Goal: Information Seeking & Learning: Learn about a topic

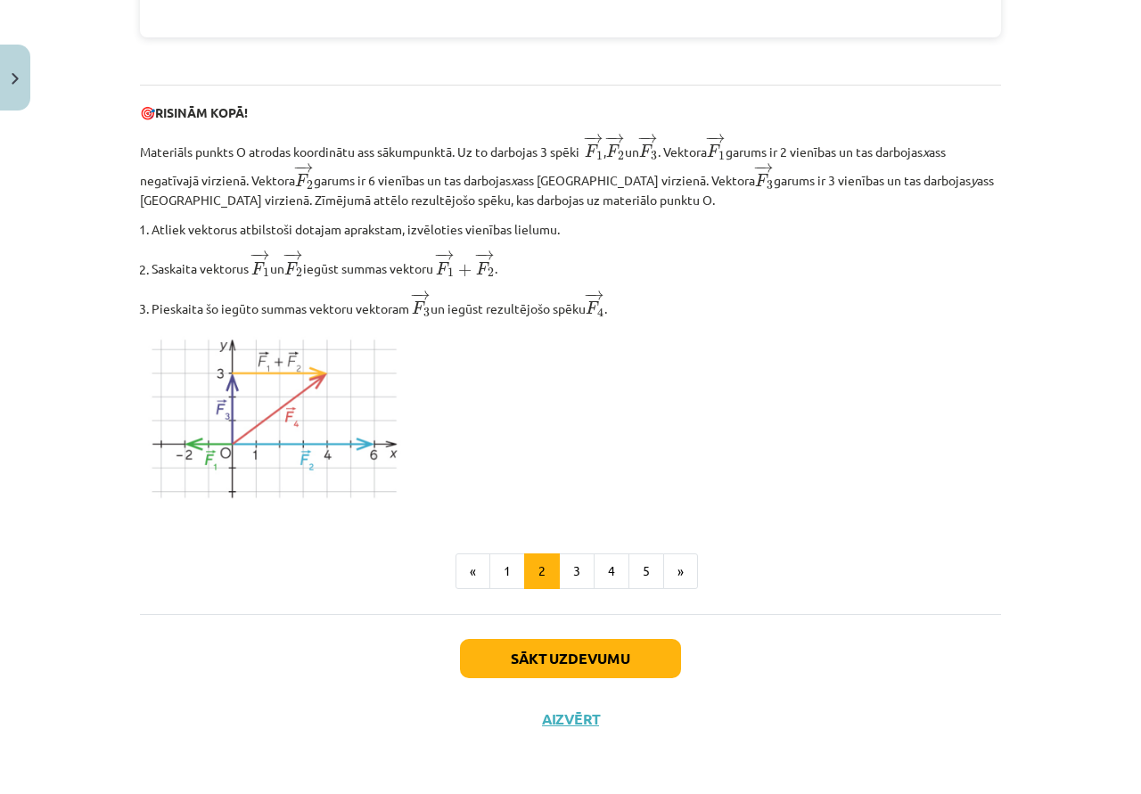
scroll to position [2077, 0]
click at [559, 558] on button "3" at bounding box center [577, 571] width 36 height 36
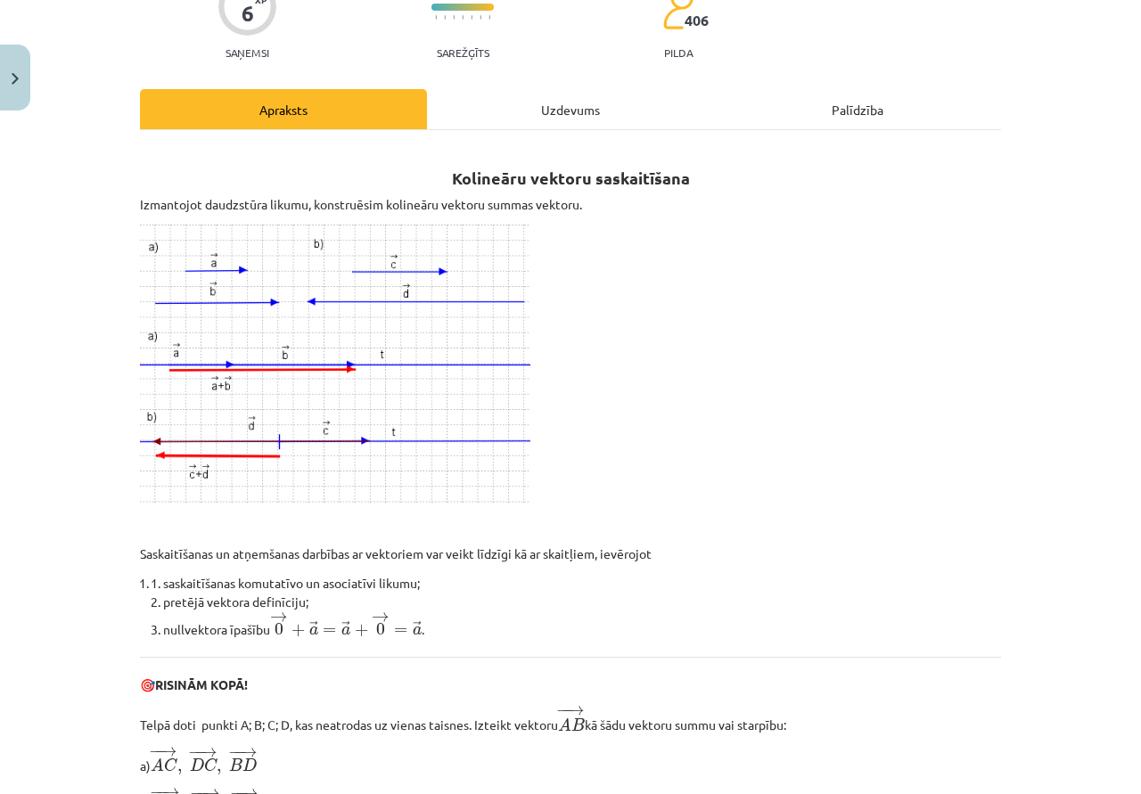
scroll to position [141, 0]
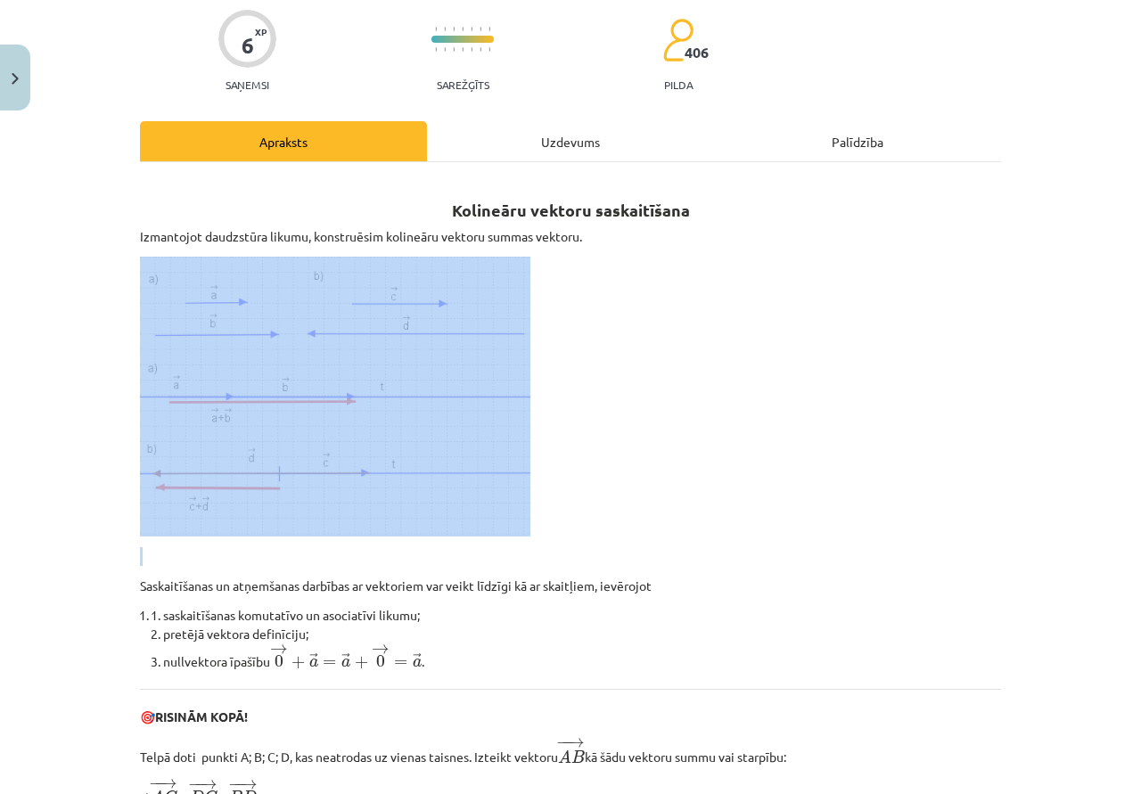
click at [664, 434] on p at bounding box center [570, 397] width 861 height 280
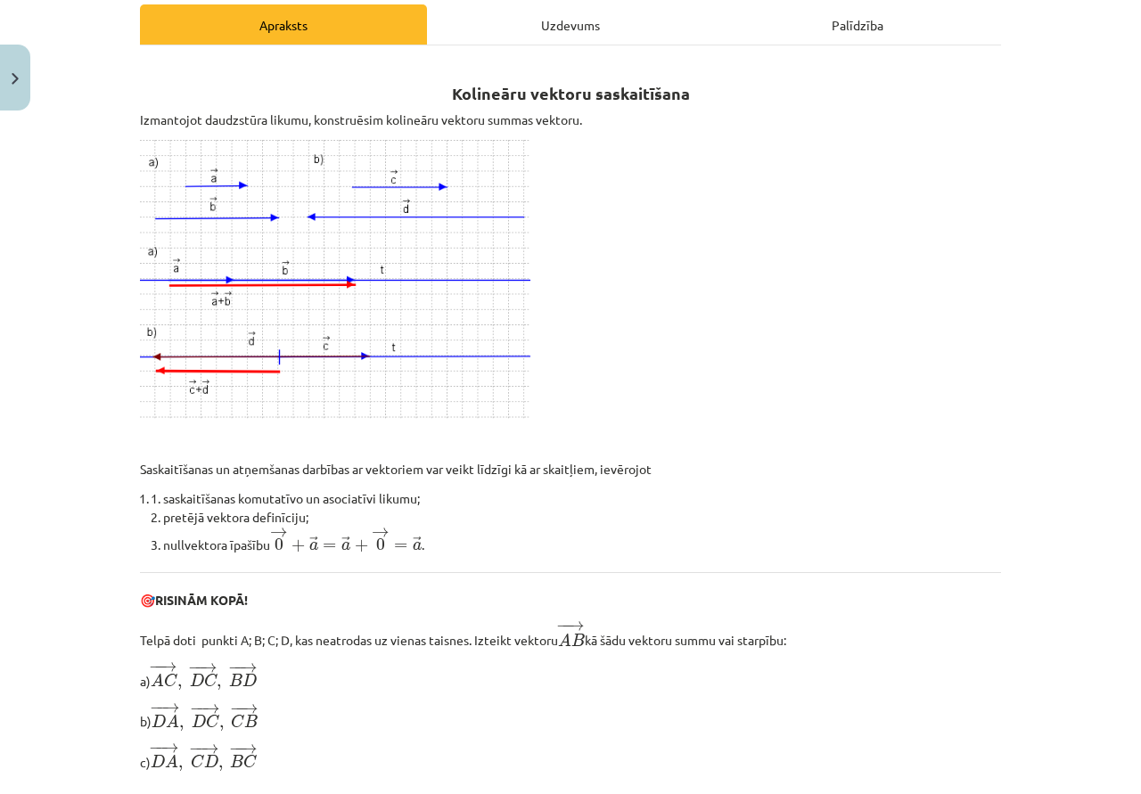
scroll to position [231, 0]
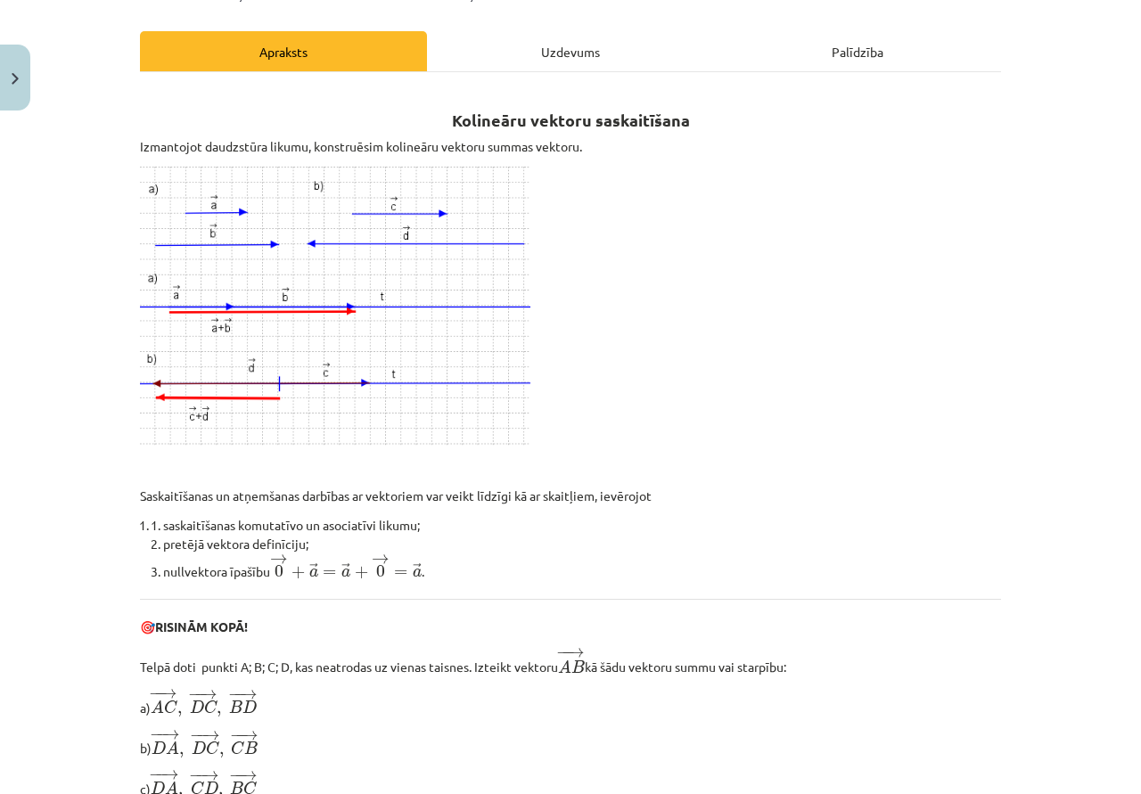
drag, startPoint x: 614, startPoint y: 383, endPoint x: 606, endPoint y: 243, distance: 140.1
click at [606, 243] on p at bounding box center [570, 307] width 861 height 280
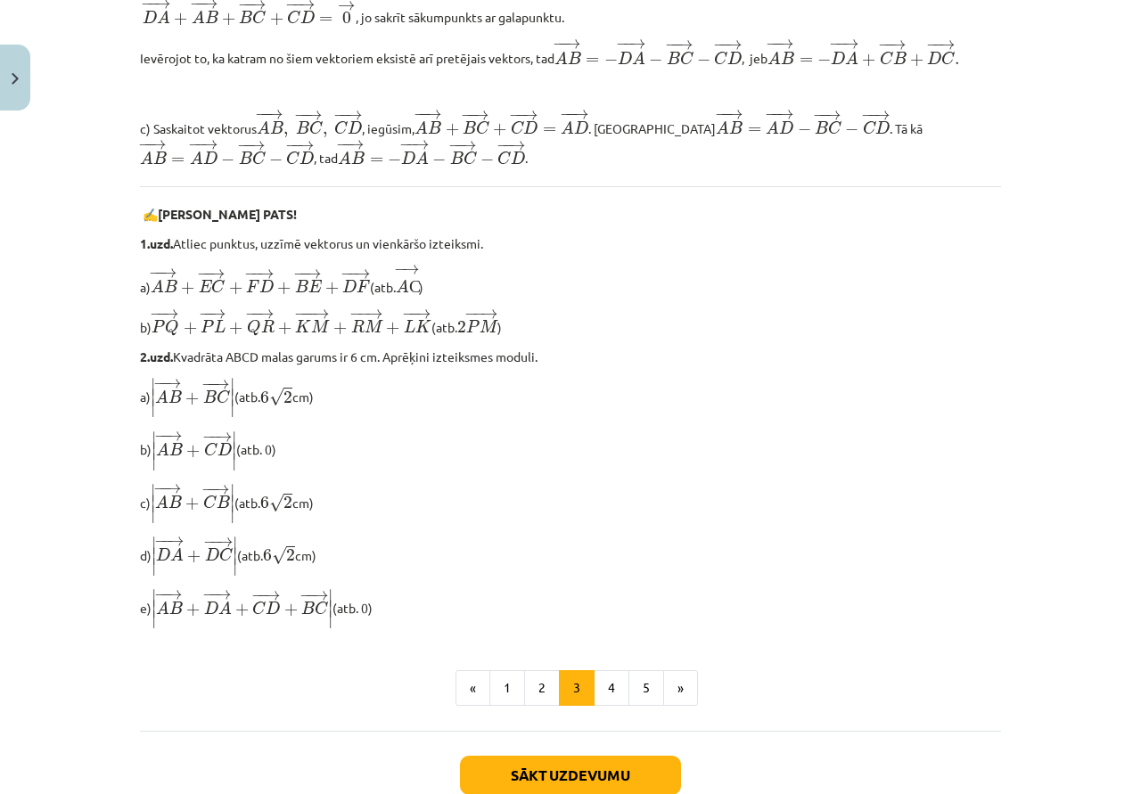
scroll to position [1389, 0]
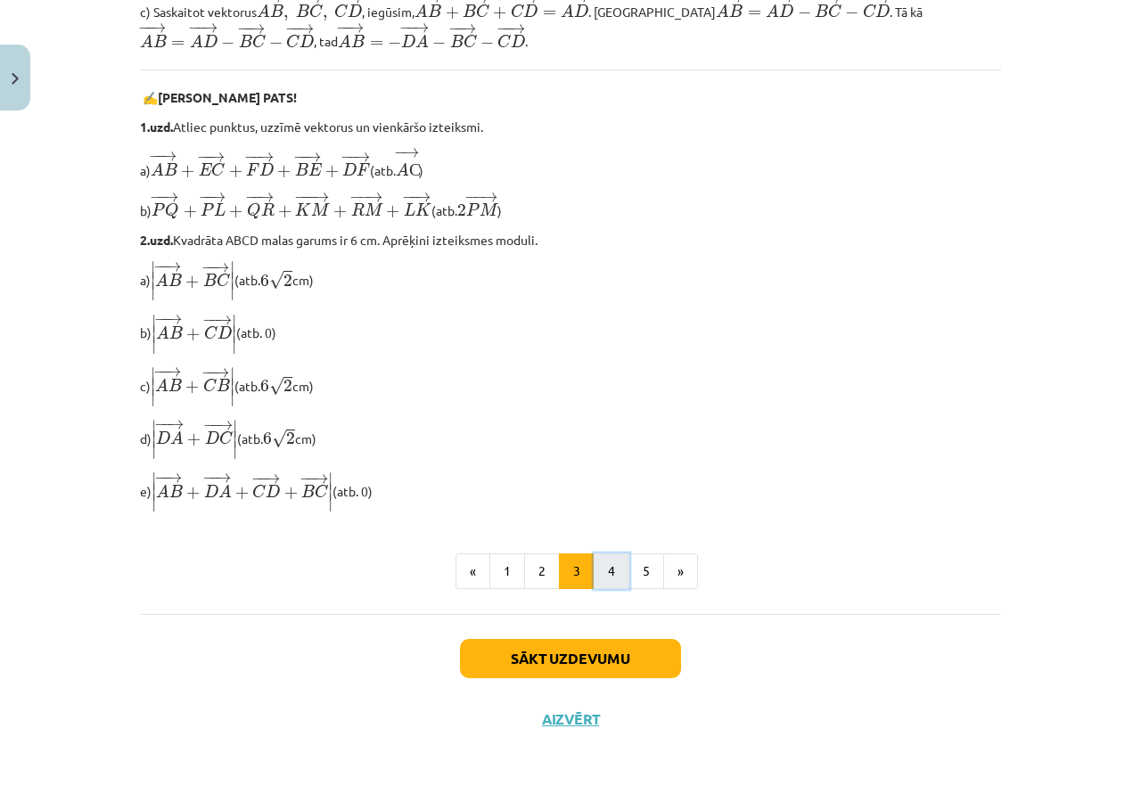
click at [608, 560] on button "4" at bounding box center [611, 571] width 36 height 36
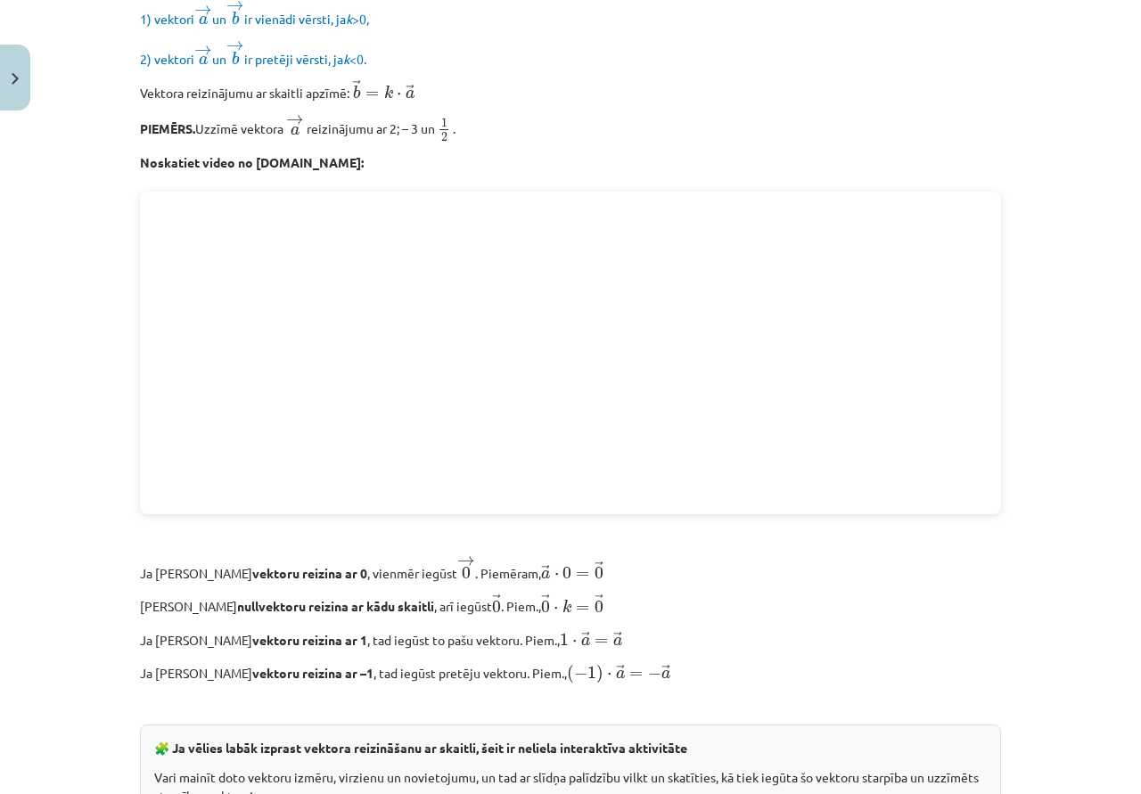
scroll to position [319, 0]
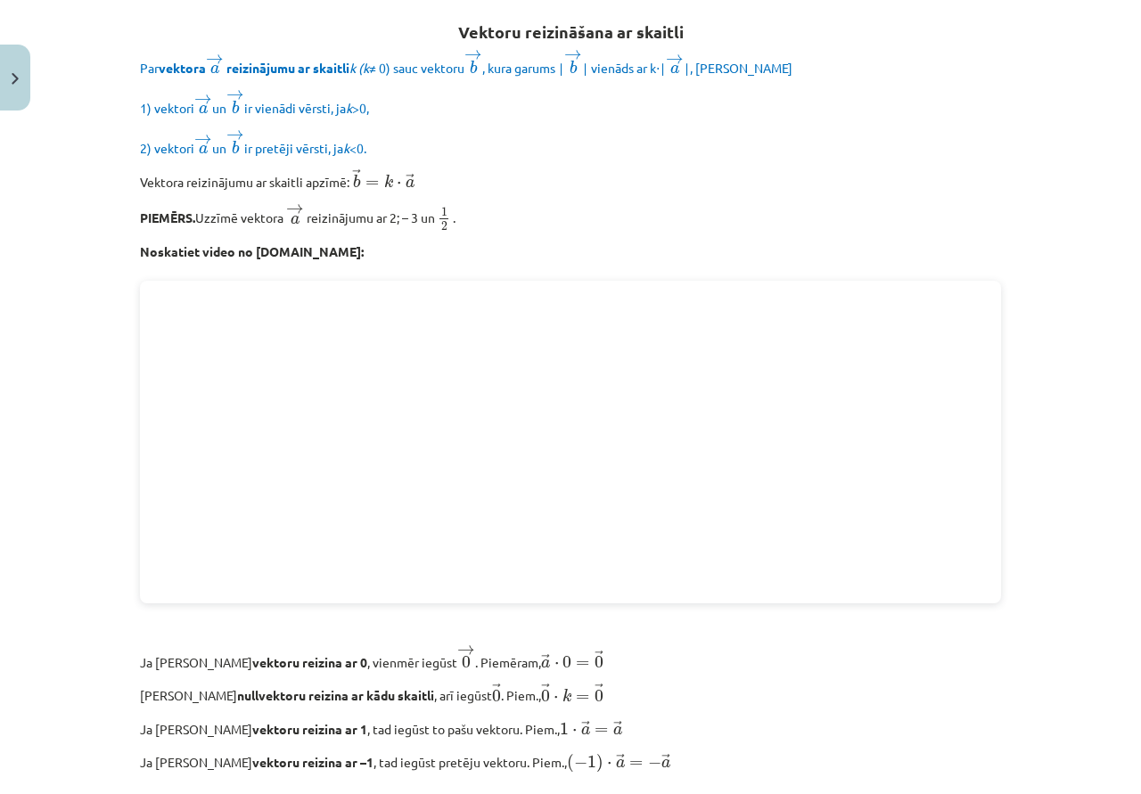
drag, startPoint x: 326, startPoint y: 372, endPoint x: 474, endPoint y: 233, distance: 203.0
click at [474, 231] on p "PIEMĒRS. Uzzīmē vektora → a a → ﻿ reizinājumu ar 2; – 3 un 1 2 1 2 ." at bounding box center [570, 217] width 861 height 28
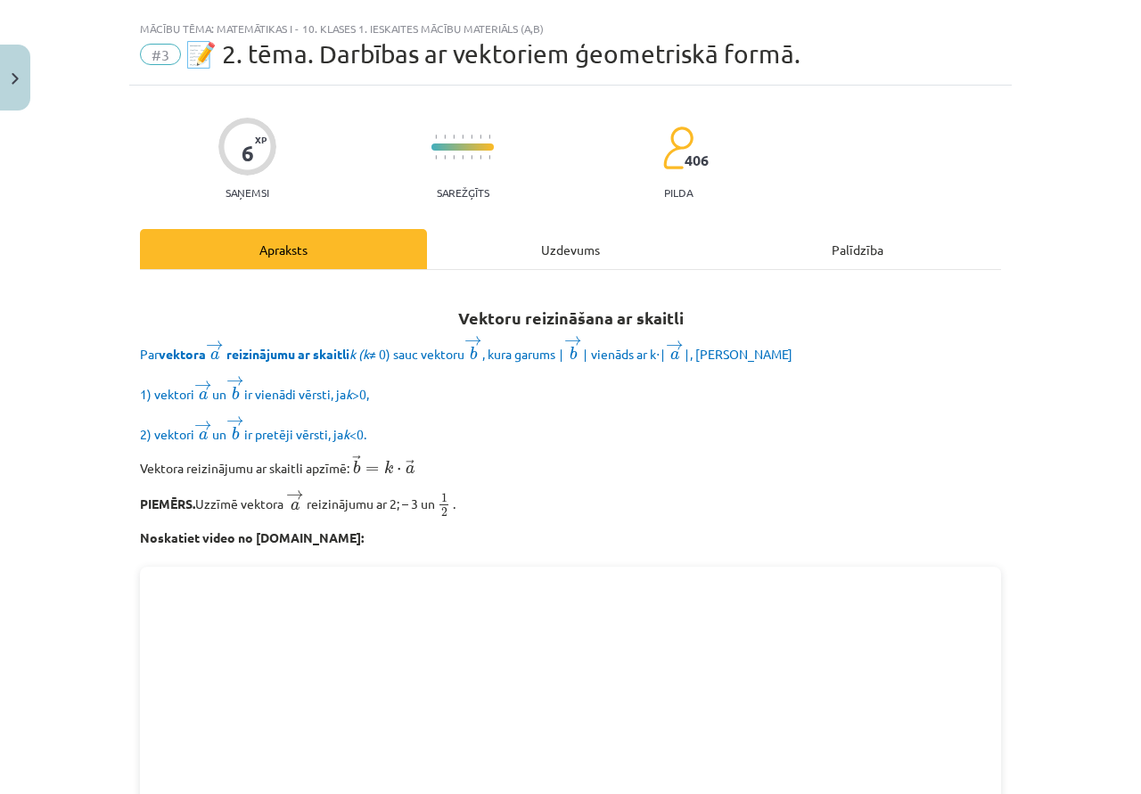
scroll to position [0, 0]
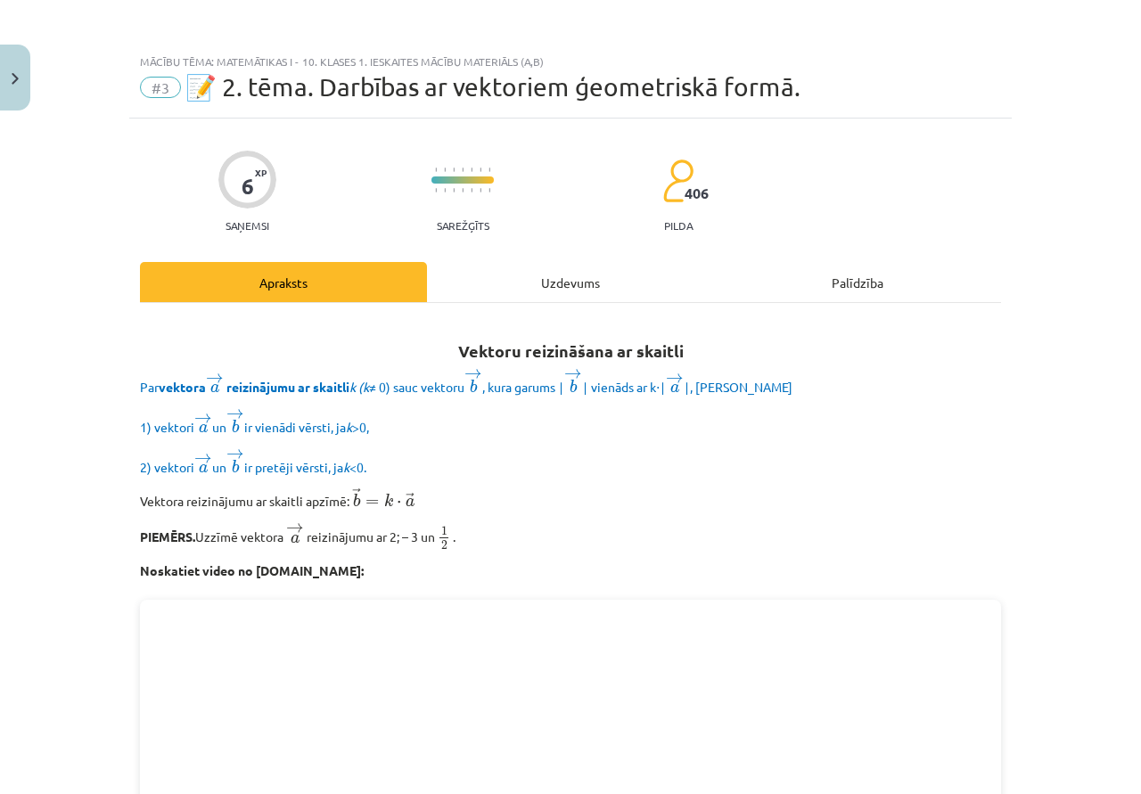
click at [577, 282] on div "Uzdevums" at bounding box center [570, 282] width 287 height 40
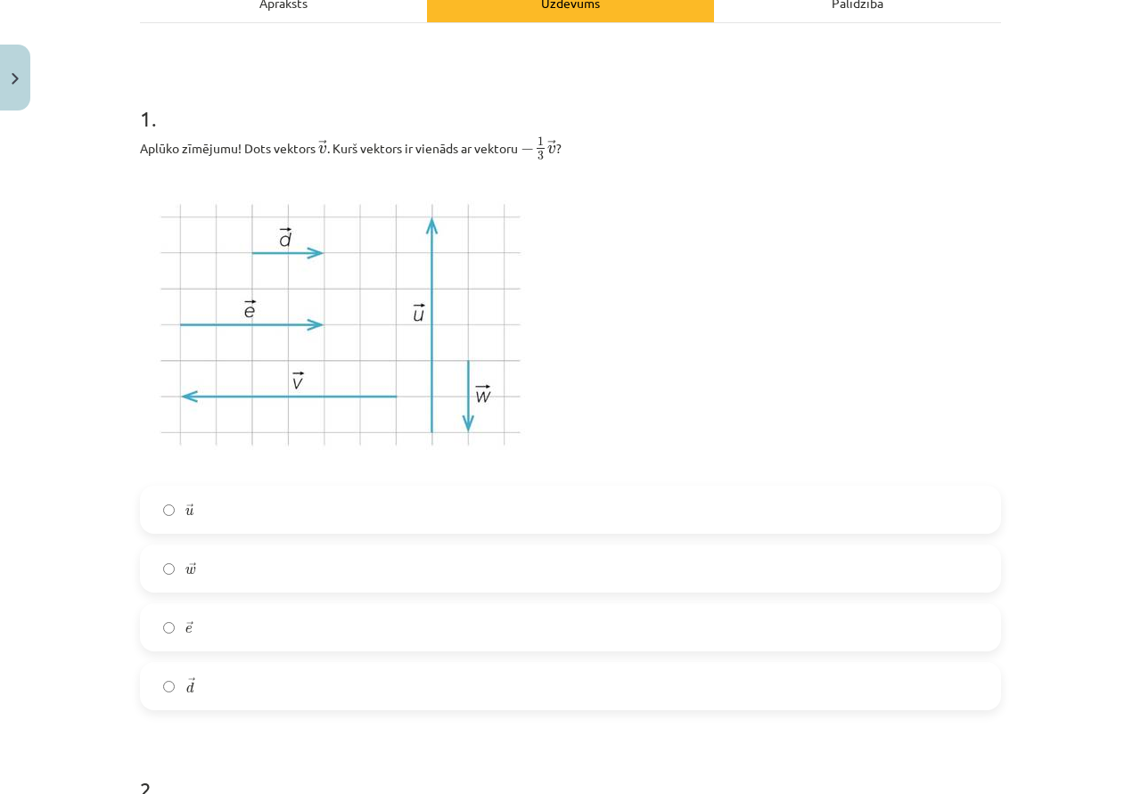
scroll to position [312, 0]
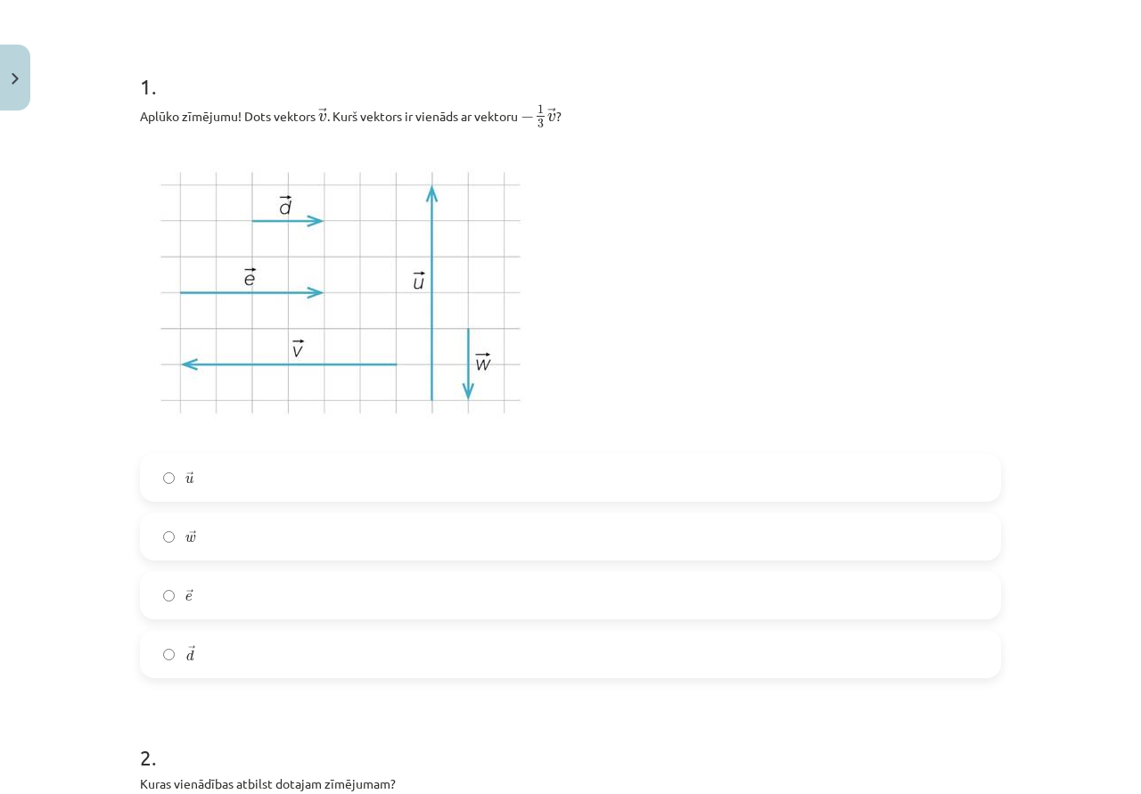
click at [217, 527] on label "→ w w →" at bounding box center [570, 536] width 857 height 45
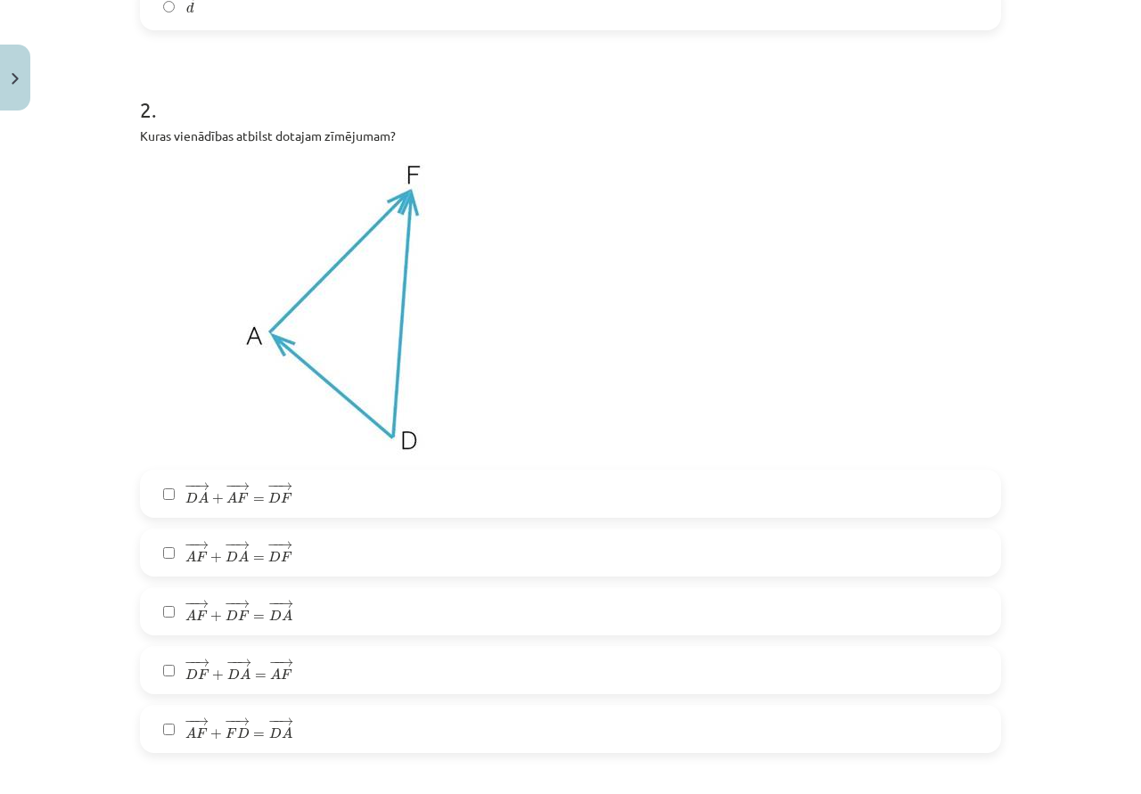
scroll to position [1025, 0]
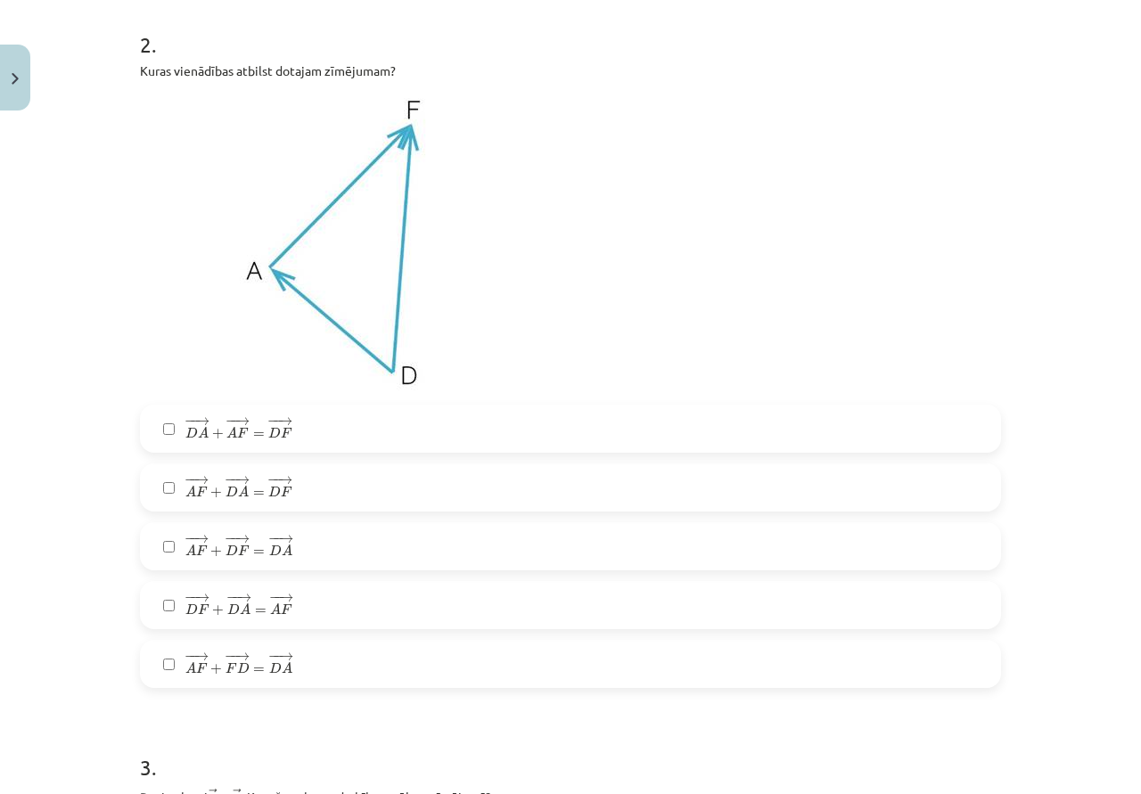
click at [299, 437] on label "− − → D A + − − → A F = − − → D F D A → + A F → = D F →" at bounding box center [570, 428] width 857 height 45
click at [291, 601] on label "− − → D F + − − → D A = − − → A F D F → + D A → = A F →" at bounding box center [570, 605] width 857 height 45
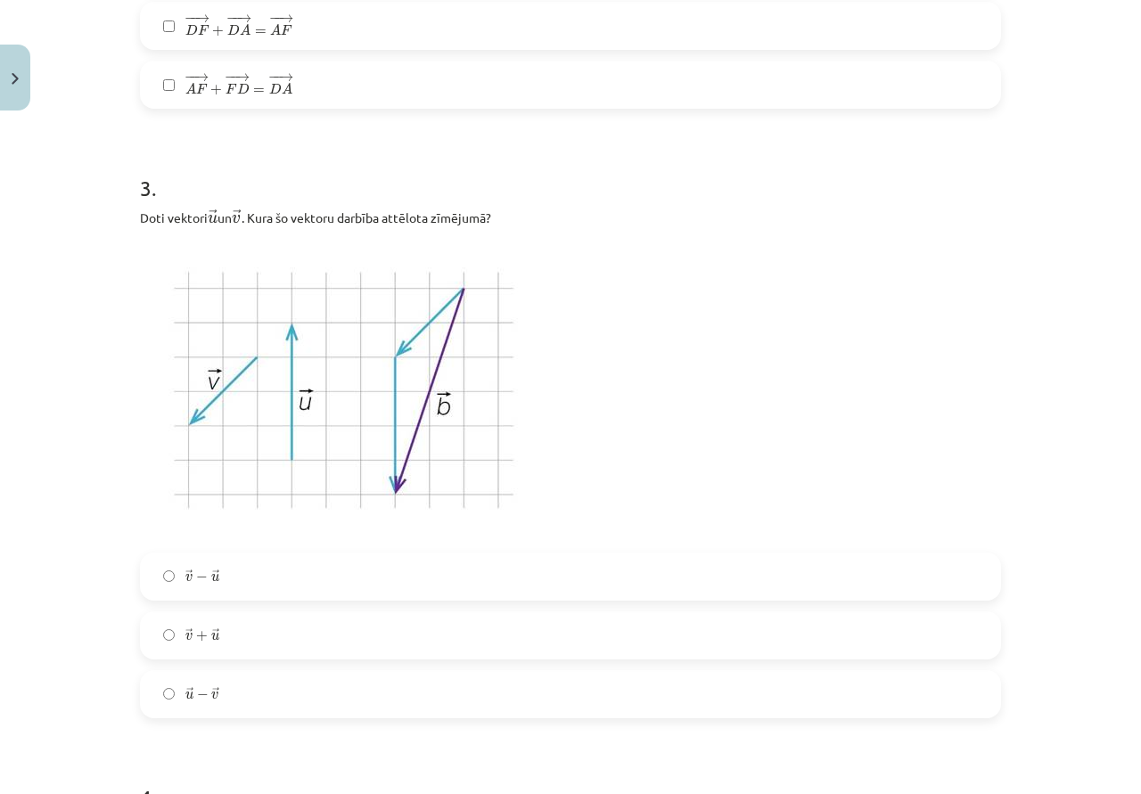
scroll to position [1648, 0]
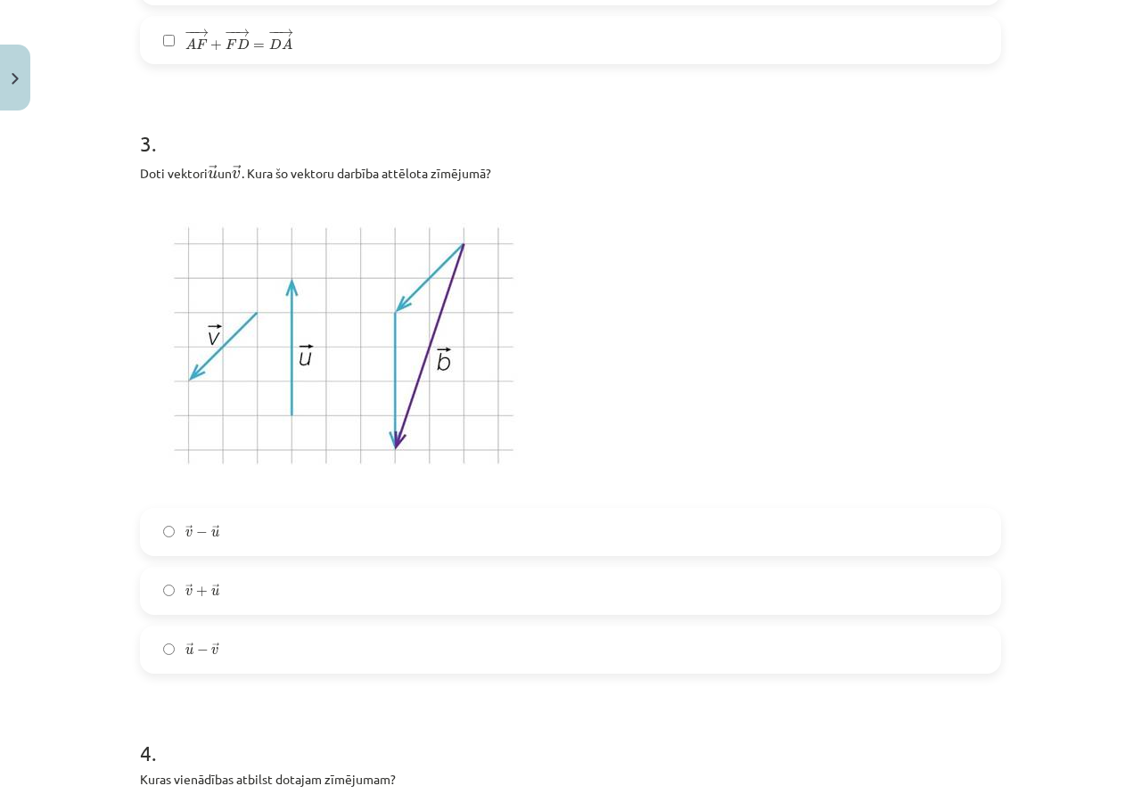
click at [292, 569] on label "→ v + → u v → + u →" at bounding box center [570, 591] width 857 height 45
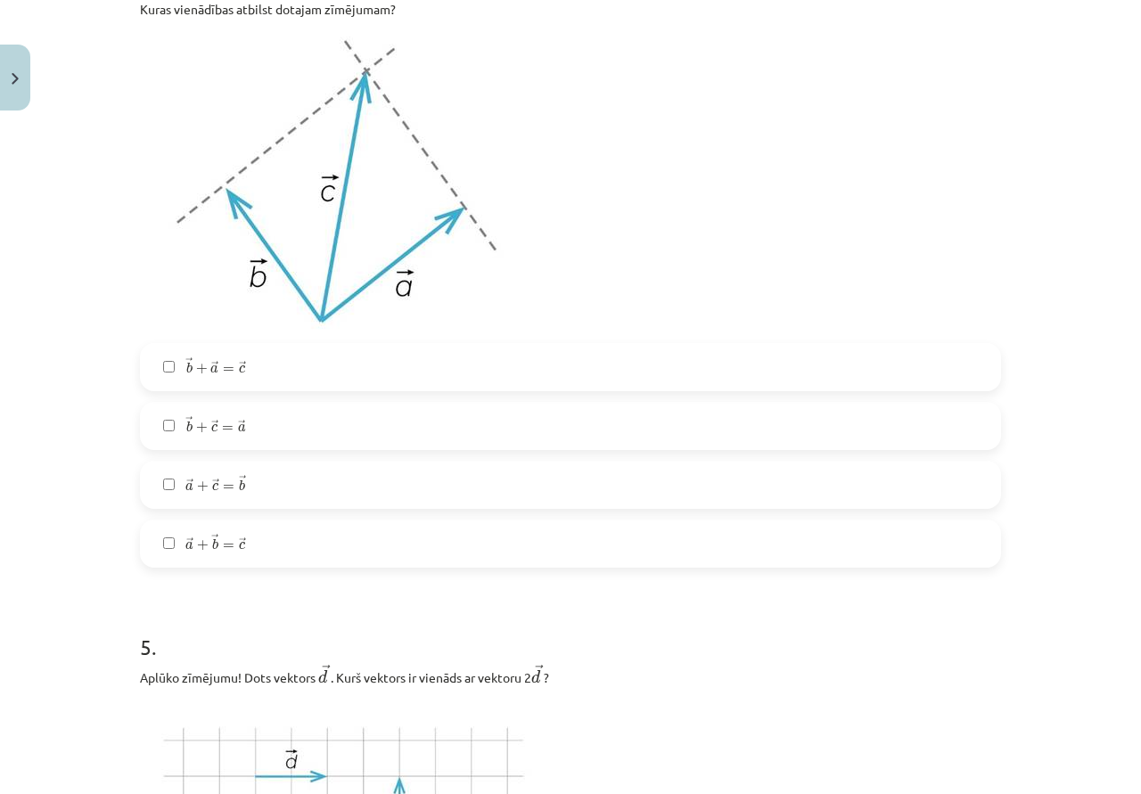
scroll to position [2450, 0]
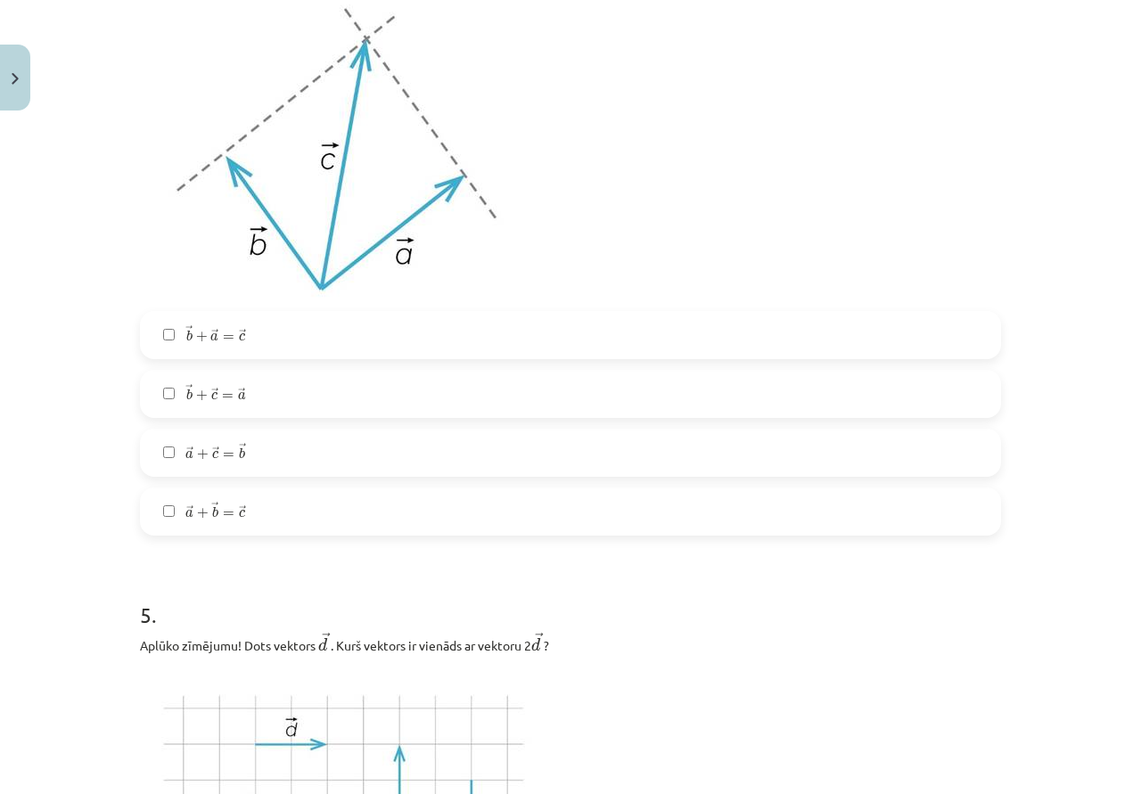
drag, startPoint x: 258, startPoint y: 321, endPoint x: 262, endPoint y: 346, distance: 25.2
click at [259, 324] on label "→ b + → a = → c b → + a → = c →" at bounding box center [570, 335] width 857 height 45
click at [250, 516] on label "→ a + → b = → c a → + b → = c →" at bounding box center [570, 511] width 857 height 45
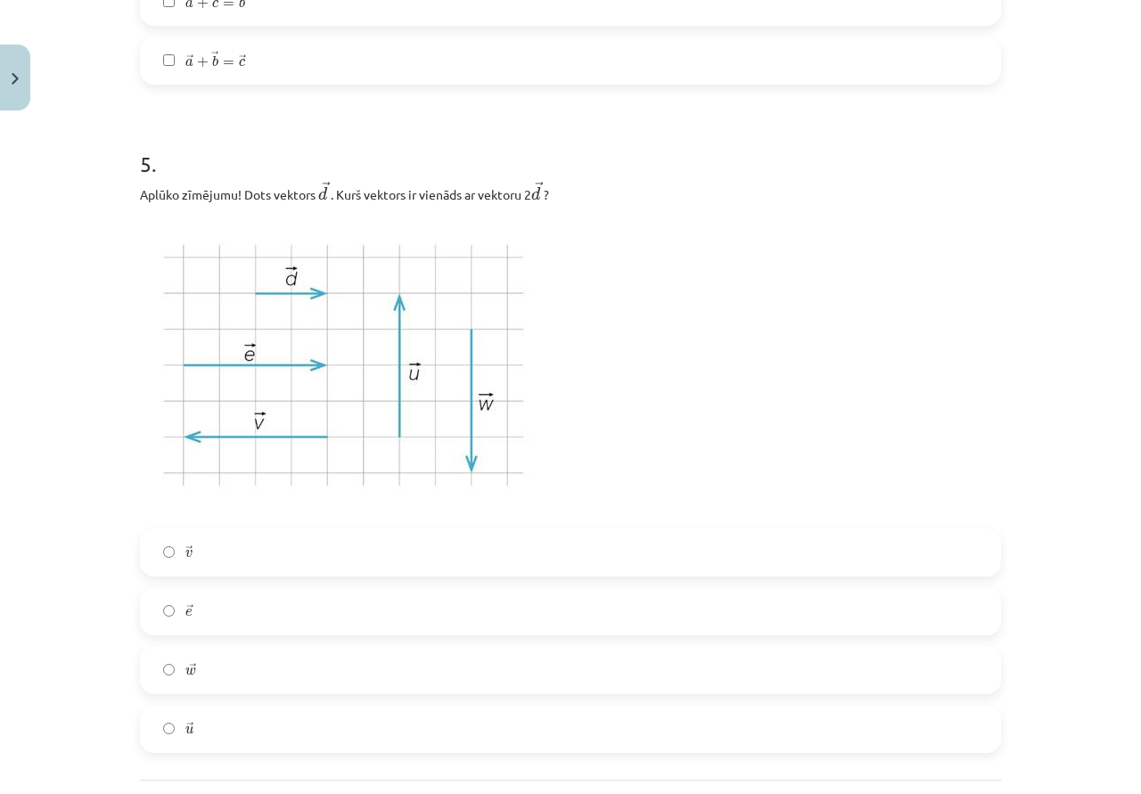
scroll to position [2896, 0]
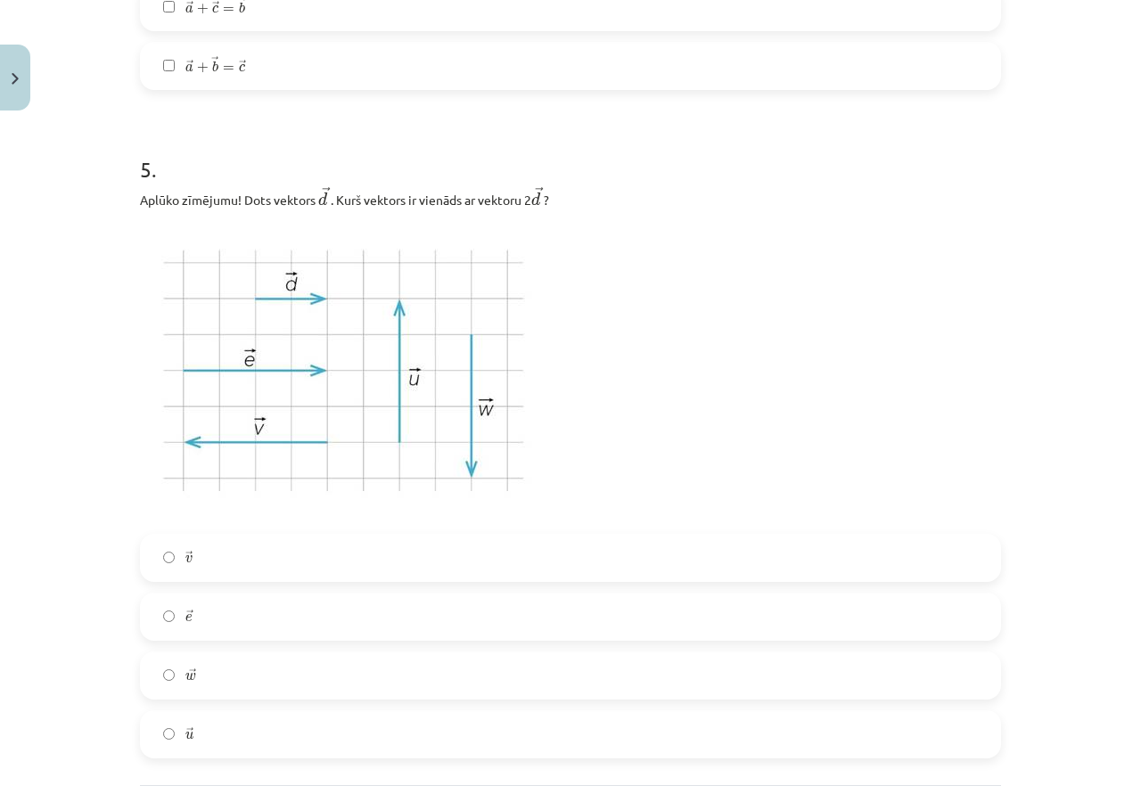
click at [240, 715] on label "→ u u →" at bounding box center [570, 734] width 857 height 45
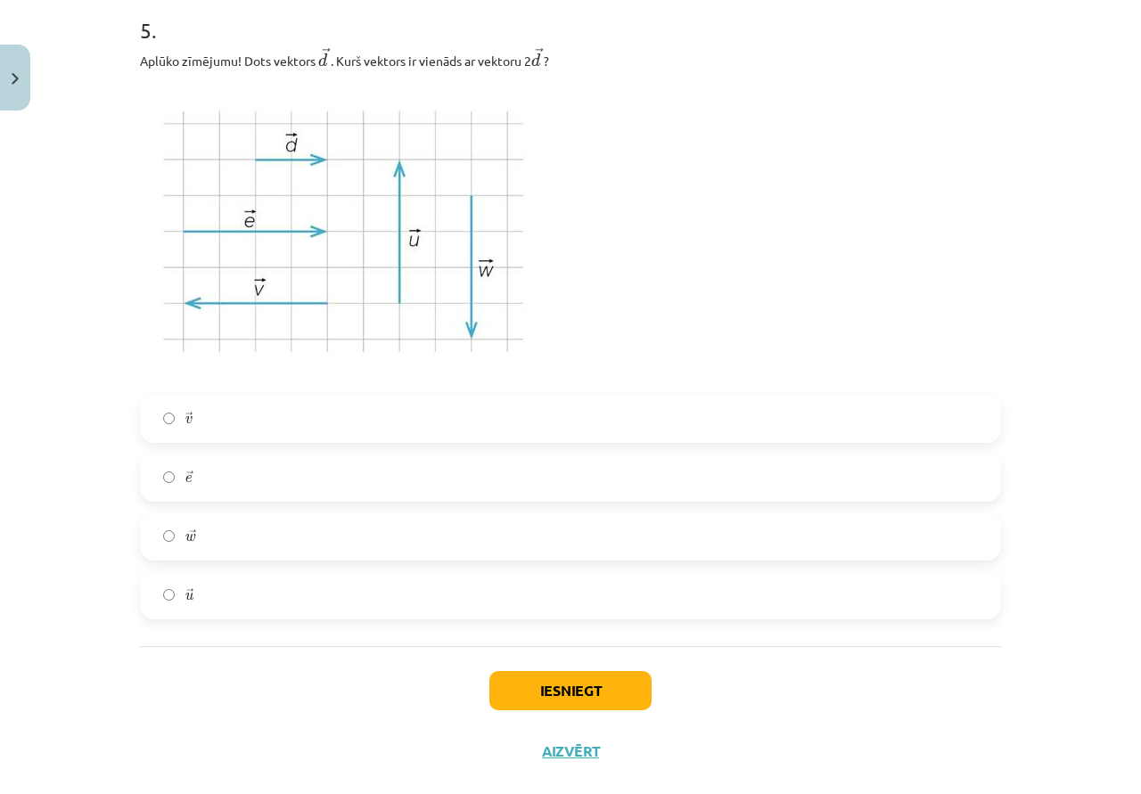
scroll to position [3067, 0]
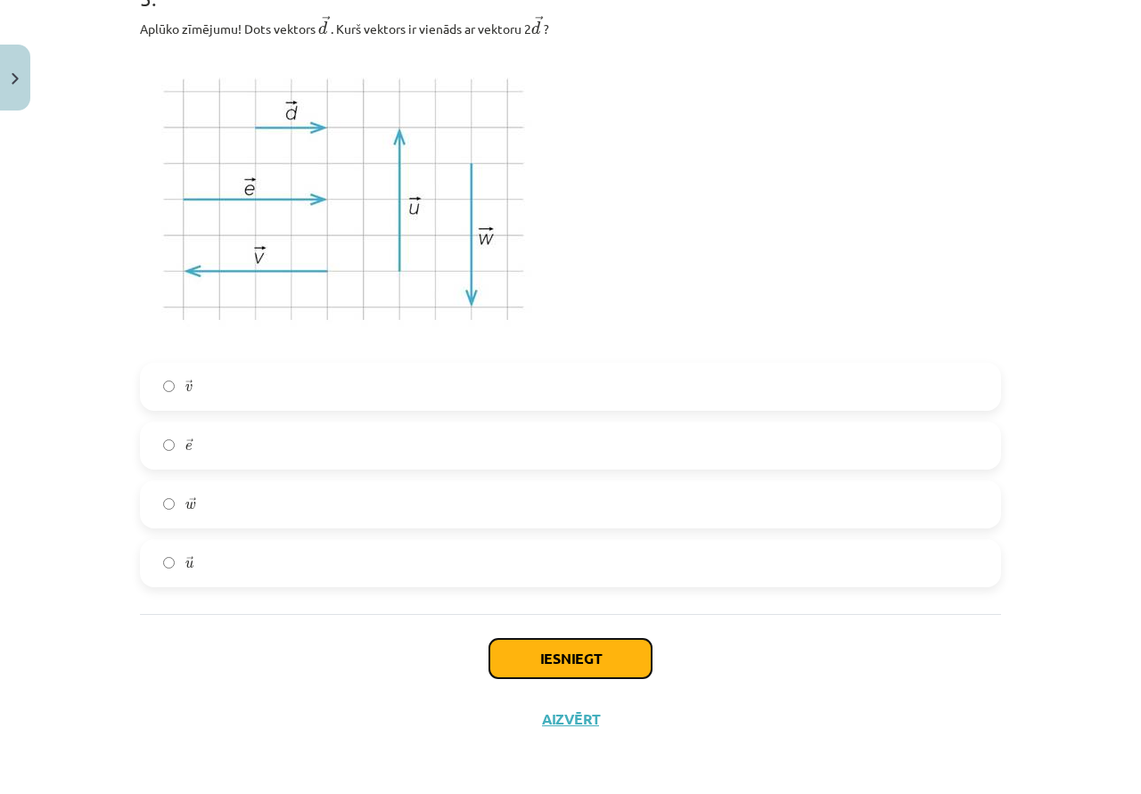
click at [570, 652] on button "Iesniegt" at bounding box center [570, 658] width 162 height 39
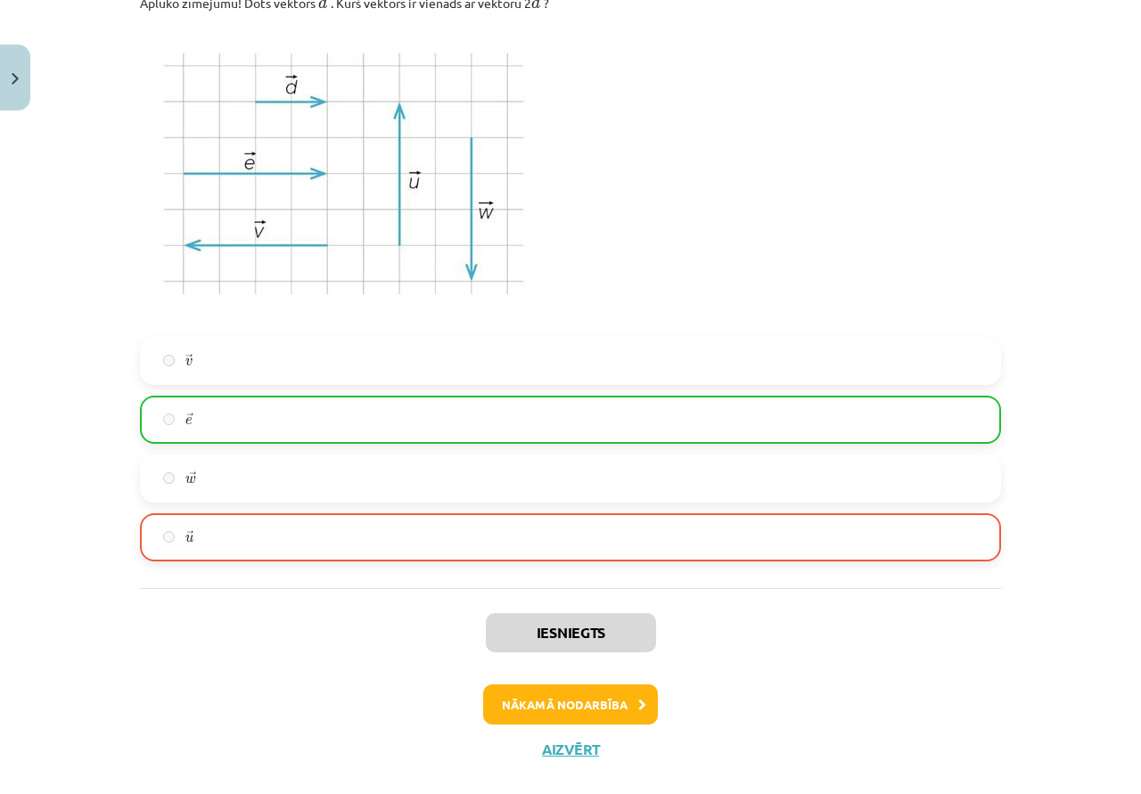
scroll to position [3123, 0]
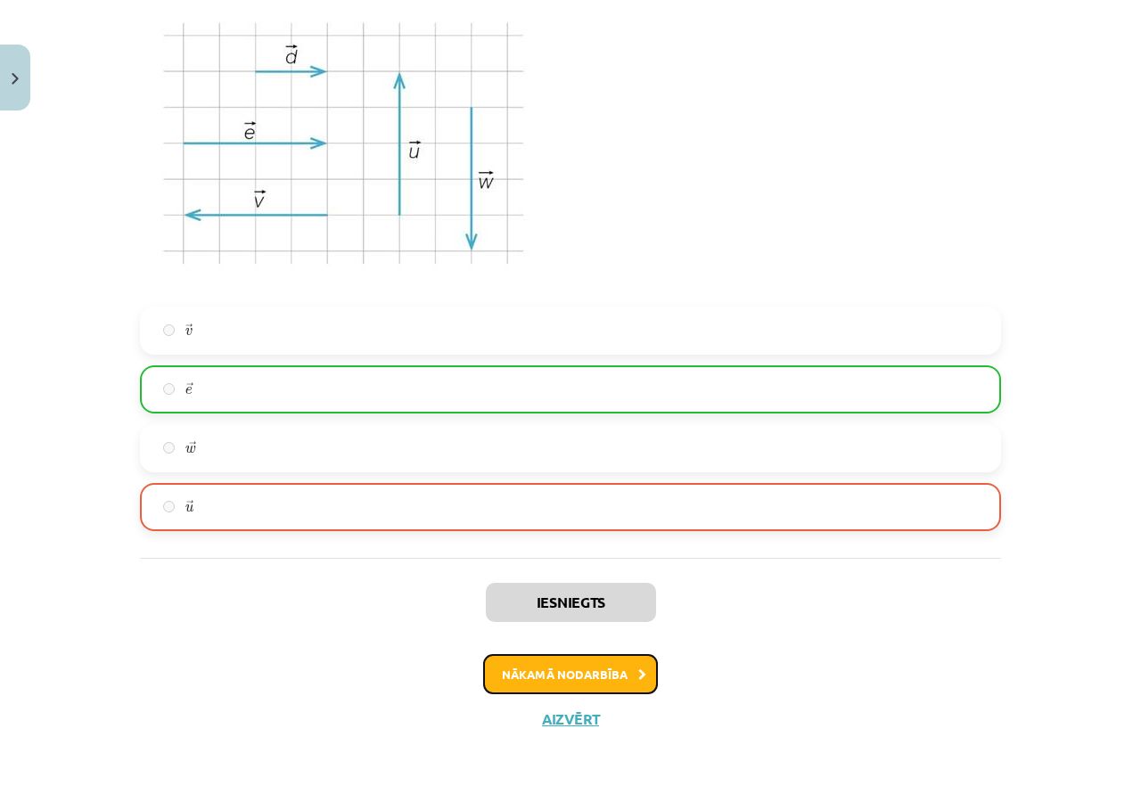
click at [580, 678] on button "Nākamā nodarbība" at bounding box center [570, 674] width 175 height 41
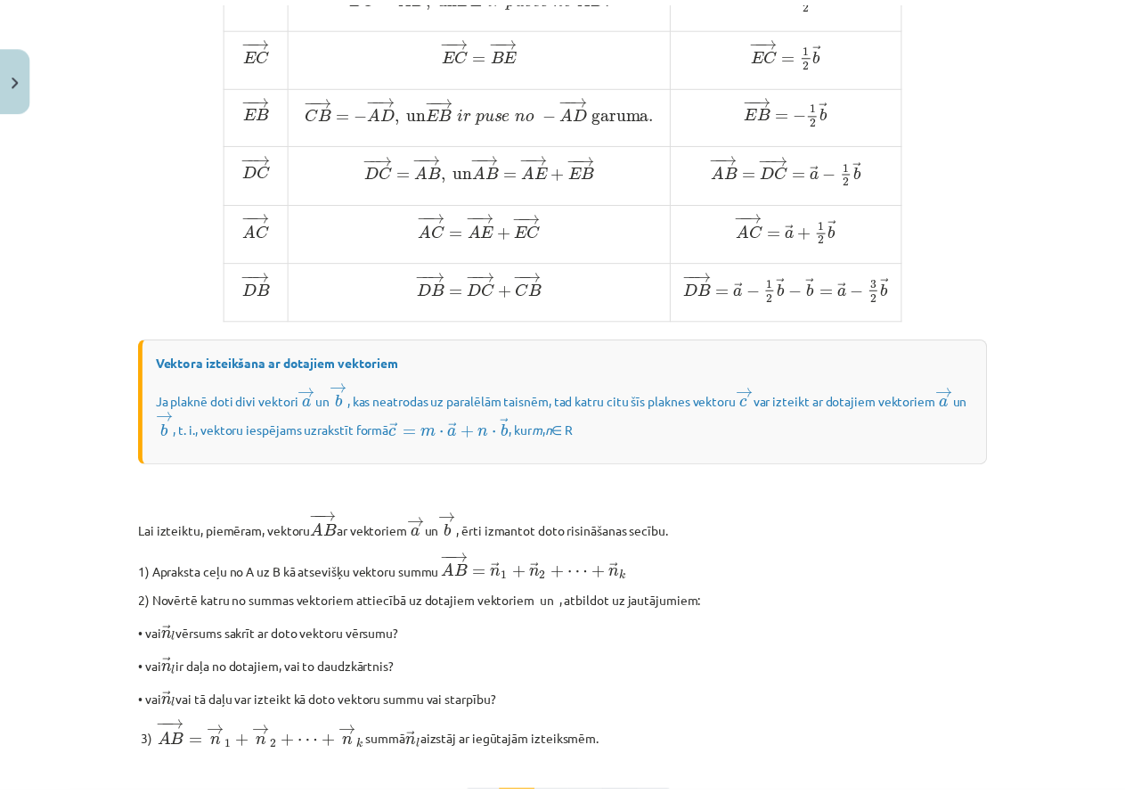
scroll to position [1342, 0]
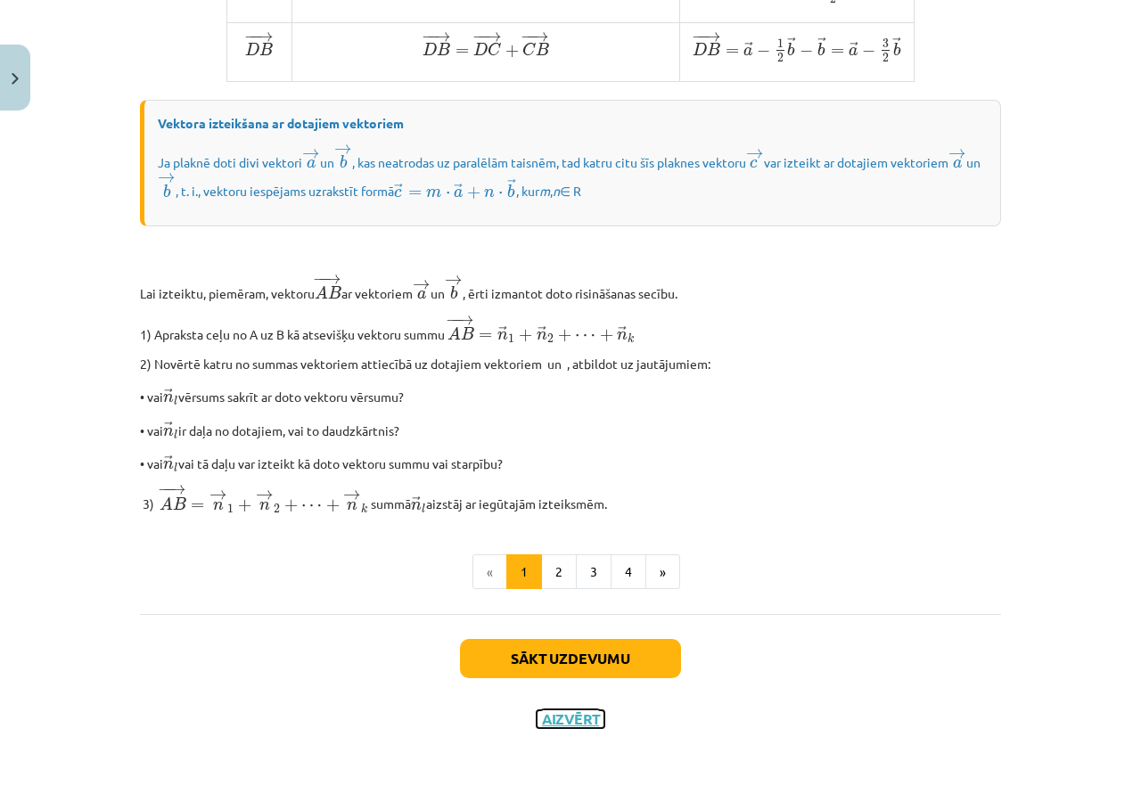
click at [570, 715] on button "Aizvērt" at bounding box center [570, 719] width 68 height 18
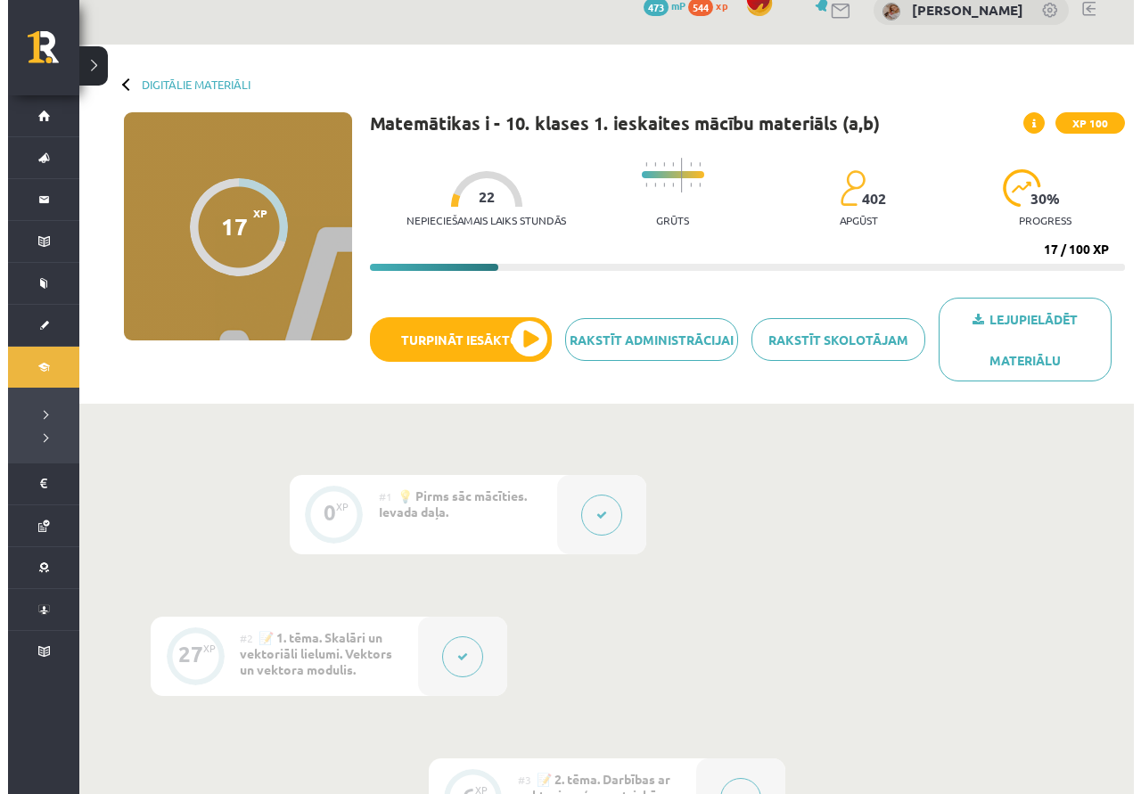
scroll to position [0, 0]
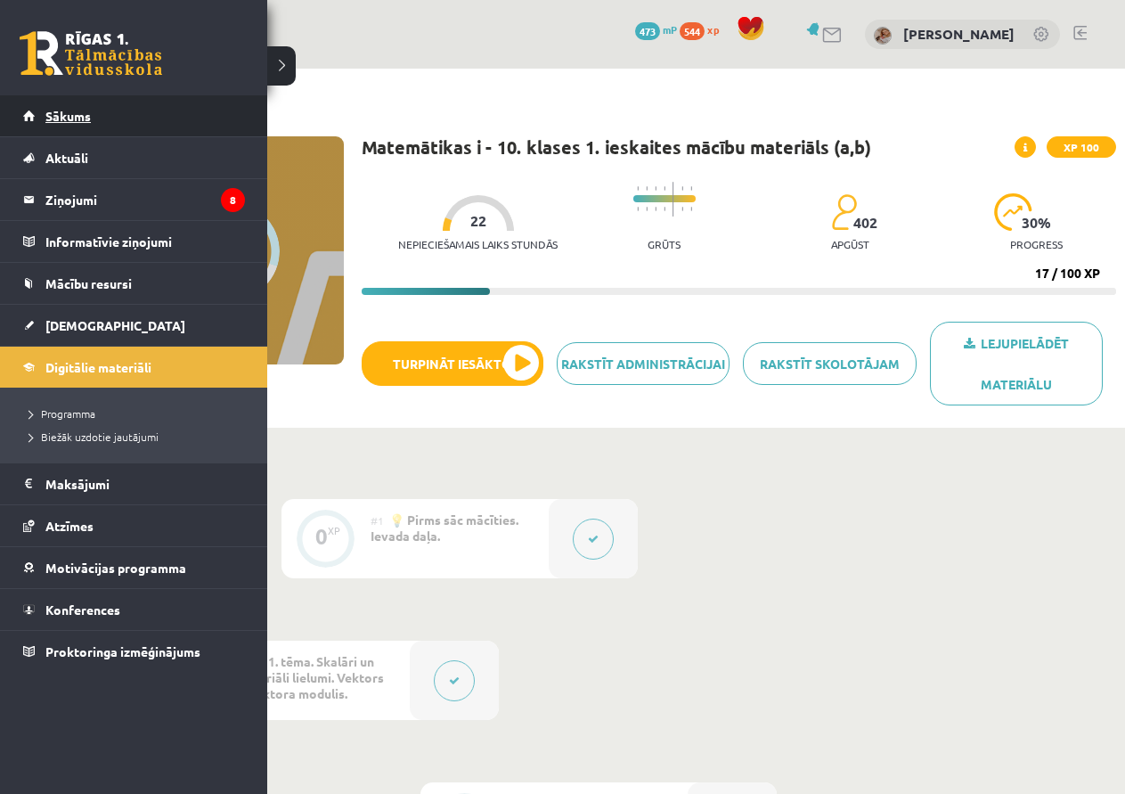
click at [72, 109] on span "Sākums" at bounding box center [67, 116] width 45 height 16
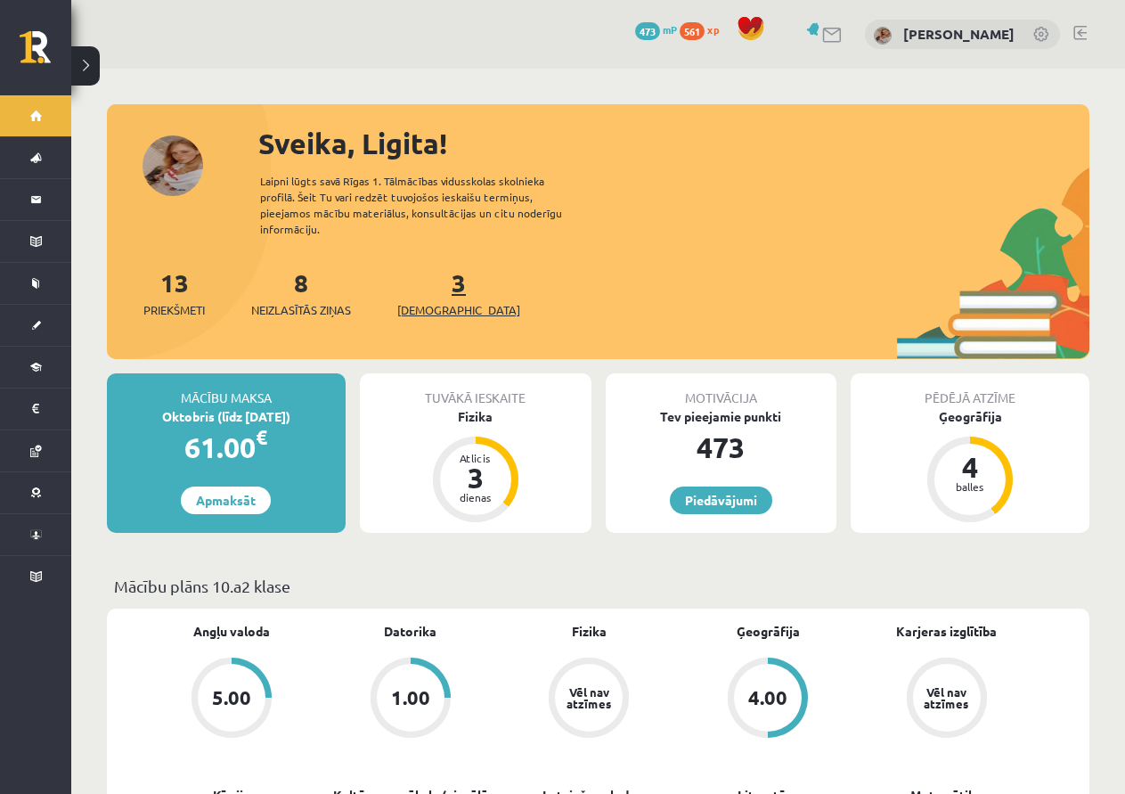
click at [414, 301] on span "[DEMOGRAPHIC_DATA]" at bounding box center [458, 310] width 123 height 18
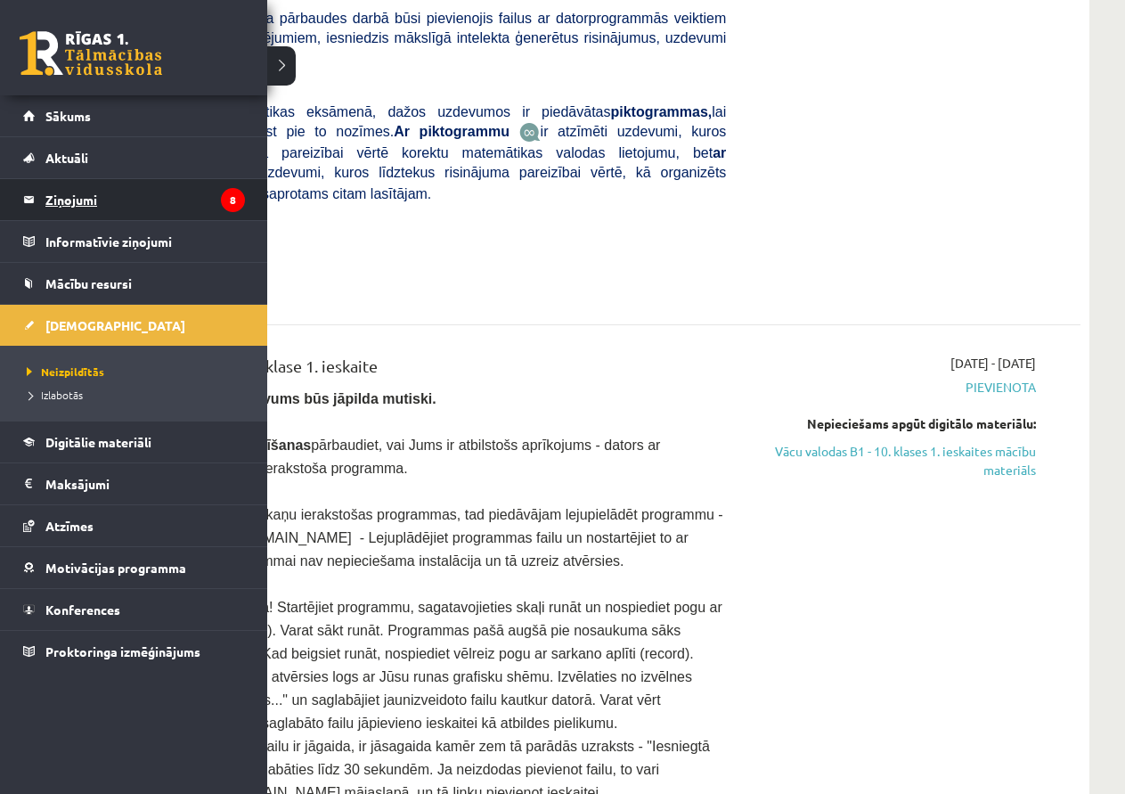
scroll to position [624, 0]
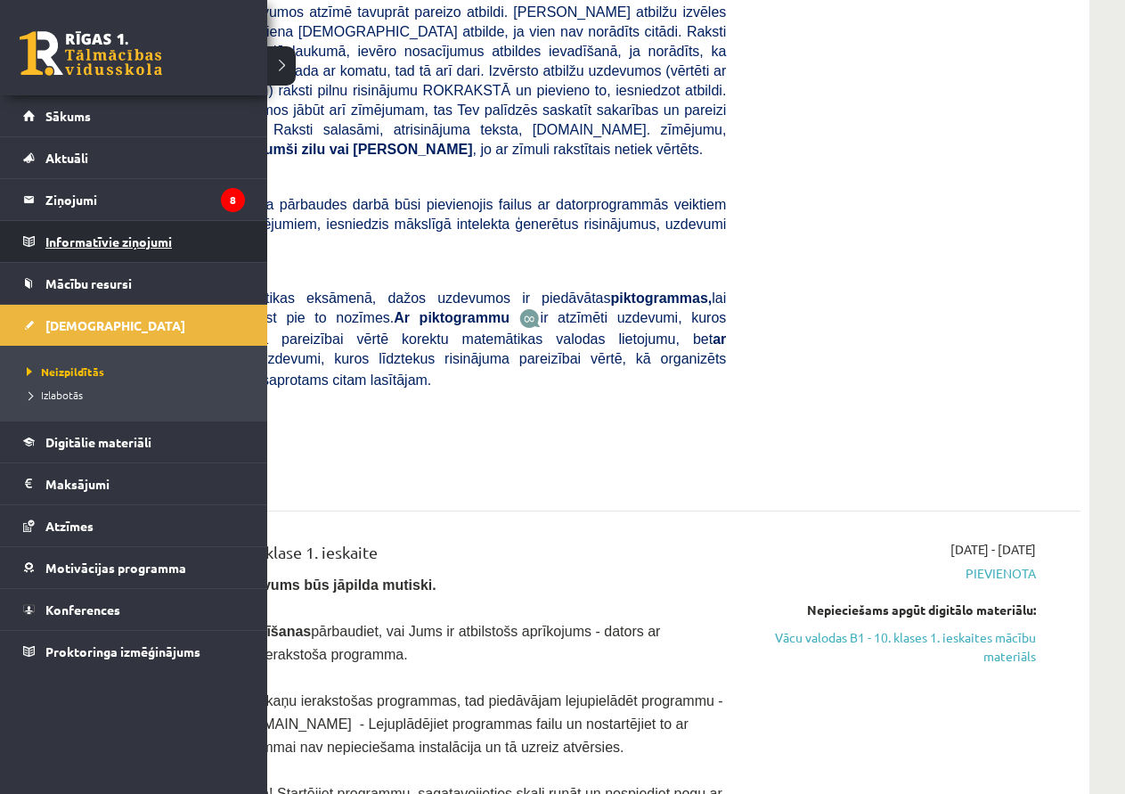
click at [184, 243] on legend "Informatīvie ziņojumi 0" at bounding box center [145, 241] width 200 height 41
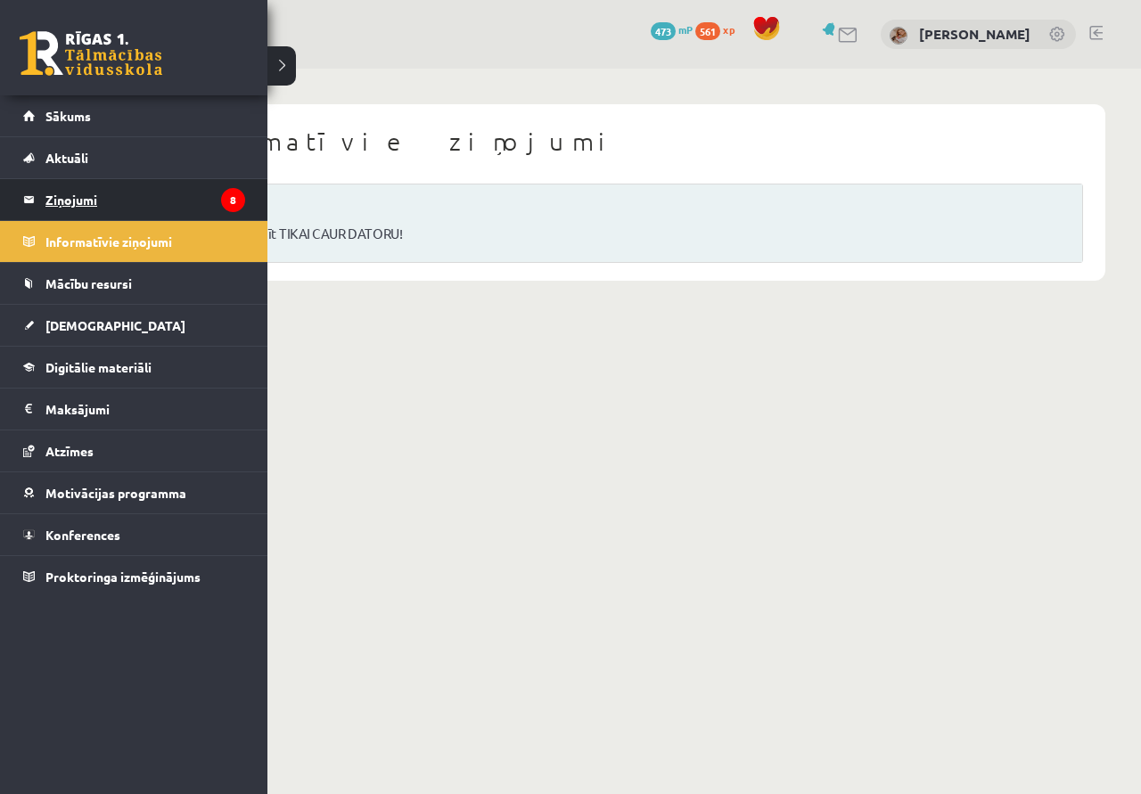
click at [83, 192] on legend "Ziņojumi 8" at bounding box center [145, 199] width 200 height 41
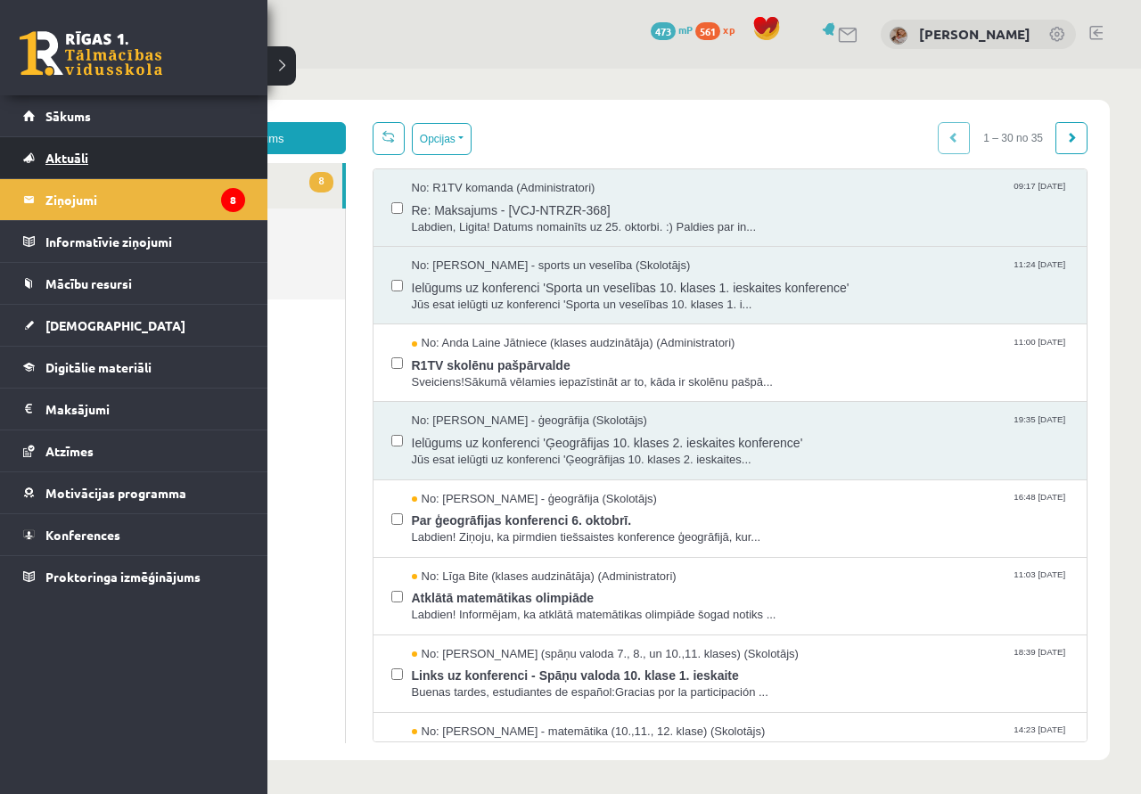
click at [78, 152] on span "Aktuāli" at bounding box center [66, 158] width 43 height 16
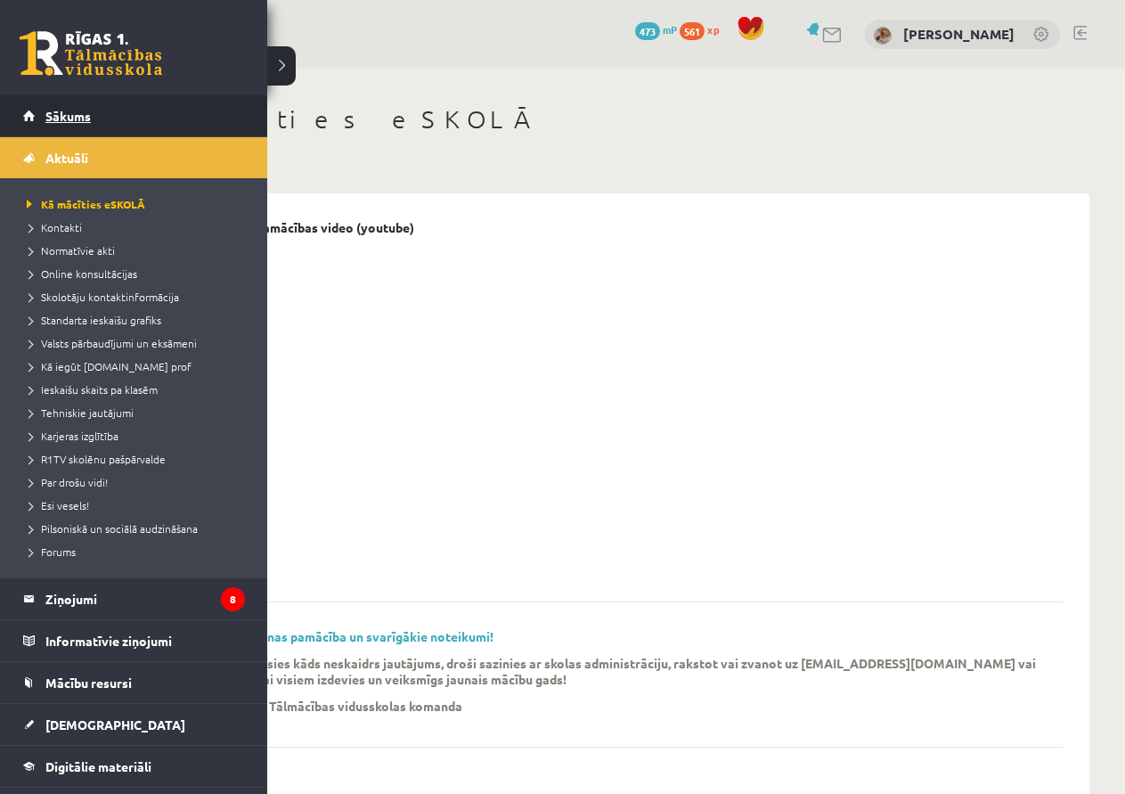
click at [94, 113] on link "Sākums" at bounding box center [134, 115] width 222 height 41
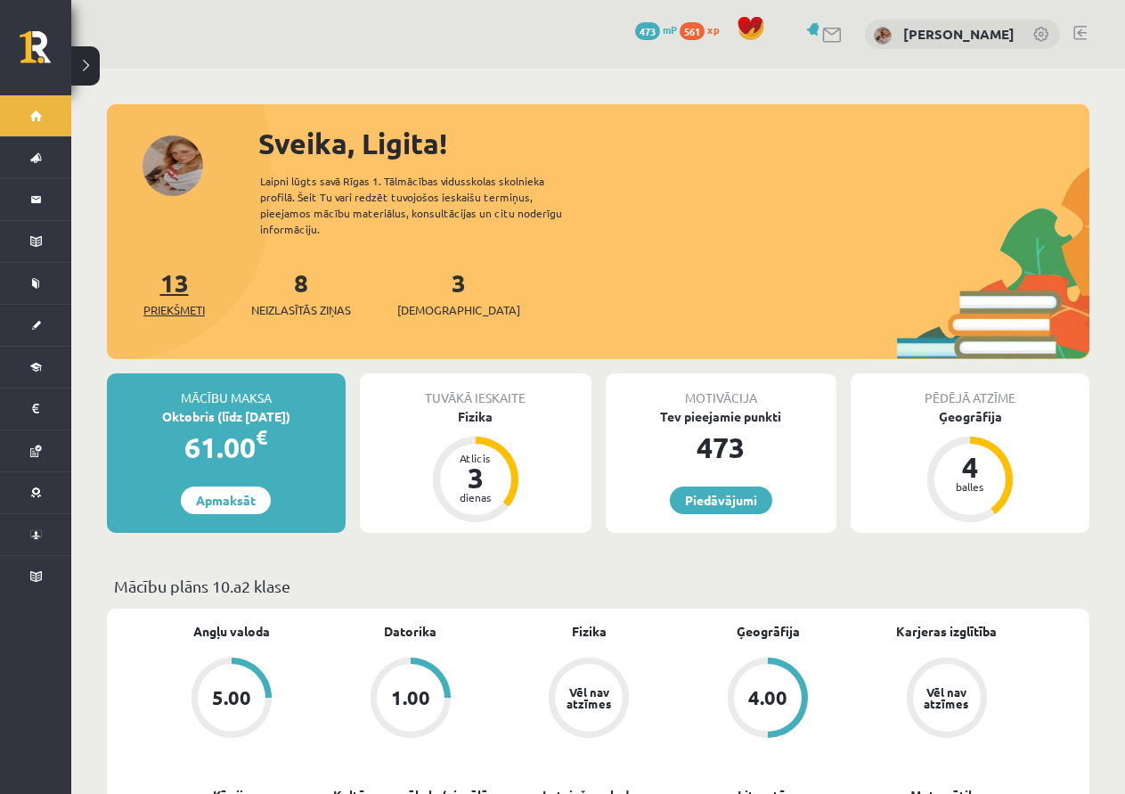
click at [183, 279] on link "13 Priekšmeti" at bounding box center [173, 292] width 61 height 53
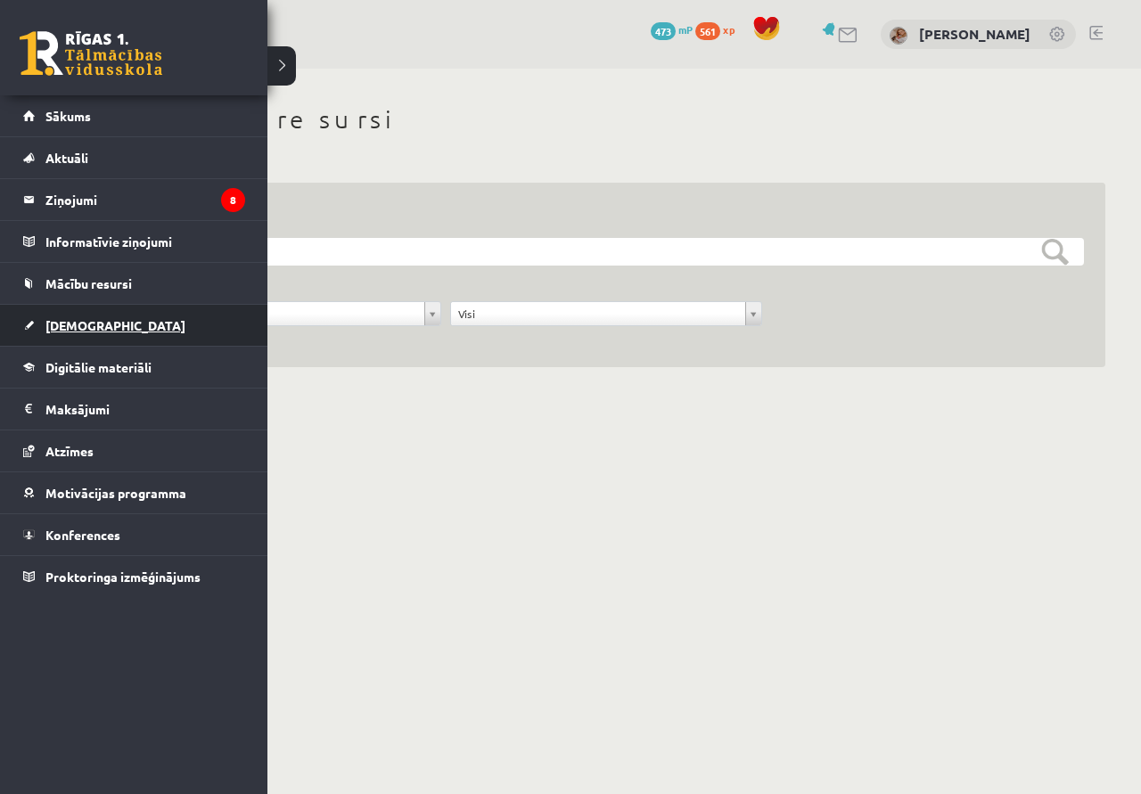
click at [213, 315] on link "[DEMOGRAPHIC_DATA]" at bounding box center [134, 325] width 222 height 41
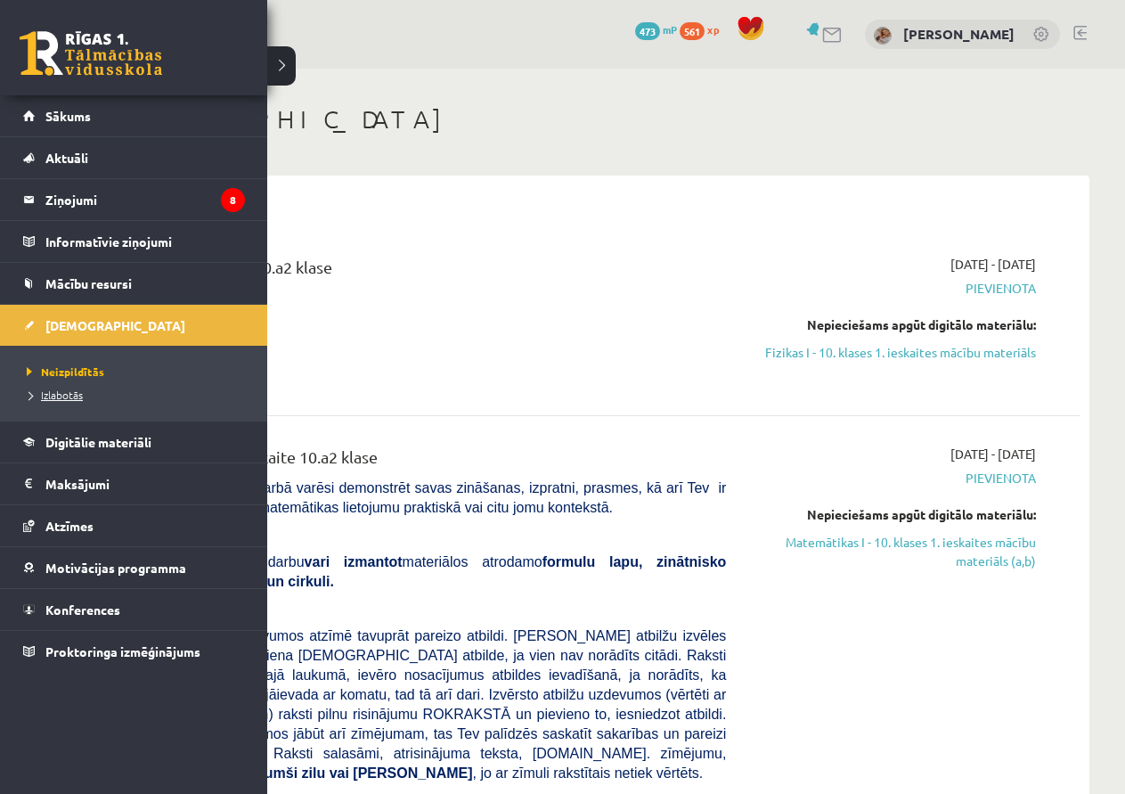
click at [62, 399] on span "Izlabotās" at bounding box center [52, 395] width 61 height 14
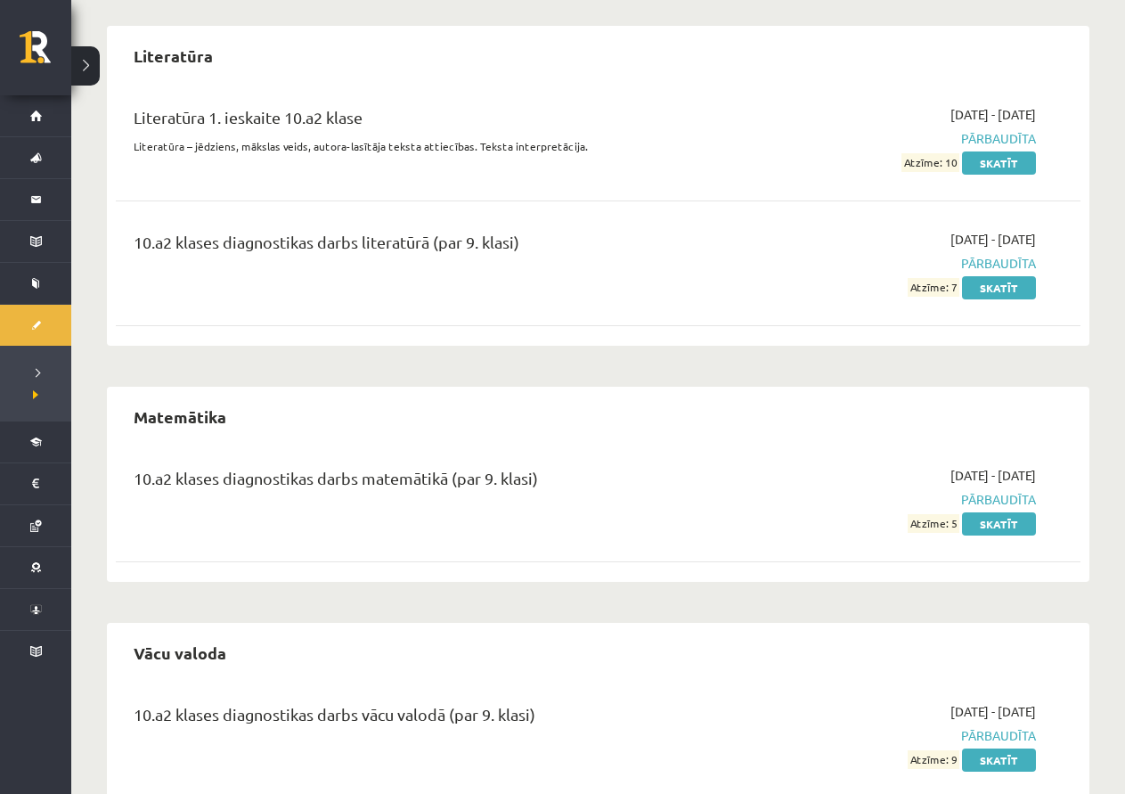
scroll to position [2651, 0]
